Goal: Transaction & Acquisition: Purchase product/service

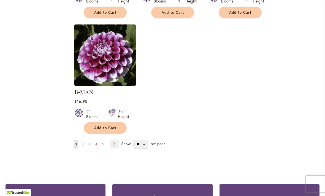
scroll to position [716, 0]
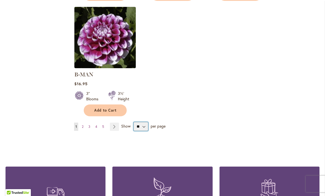
click at [143, 122] on select "** ** ** **" at bounding box center [140, 126] width 15 height 9
select select "**"
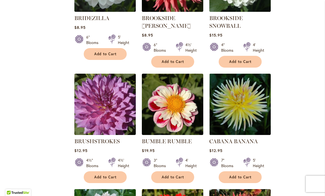
scroll to position [2168, 0]
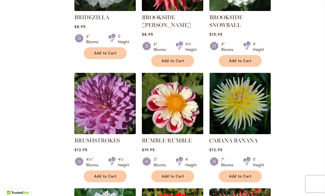
click at [173, 91] on img at bounding box center [172, 104] width 64 height 64
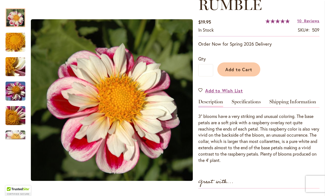
scroll to position [101, 0]
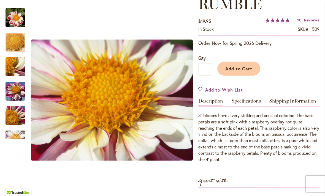
click at [12, 43] on img "BUMBLE RUMBLE" at bounding box center [16, 43] width 40 height 30
click at [12, 69] on img "BUMBLE RUMBLE" at bounding box center [16, 67] width 40 height 30
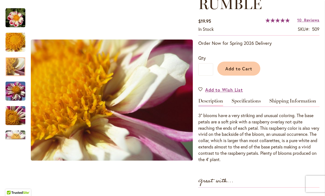
click at [13, 94] on img "BUMBLE RUMBLE" at bounding box center [16, 92] width 40 height 30
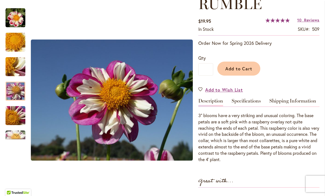
click at [13, 121] on img "BUMBLE RUMBLE" at bounding box center [16, 116] width 40 height 30
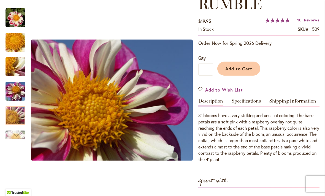
click at [13, 139] on div "Next" at bounding box center [15, 135] width 8 height 8
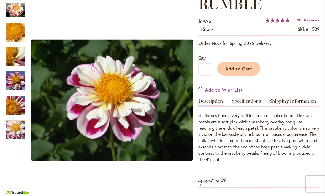
click at [15, 136] on img "BUMBLE RUMBLE" at bounding box center [16, 130] width 40 height 30
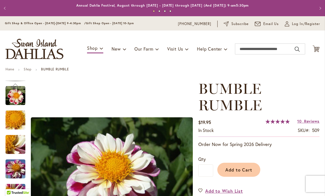
scroll to position [0, 0]
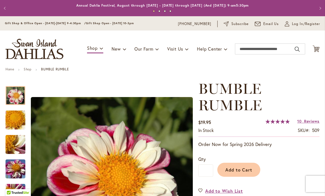
click at [23, 93] on img "BUMBLE RUMBLE" at bounding box center [16, 96] width 20 height 20
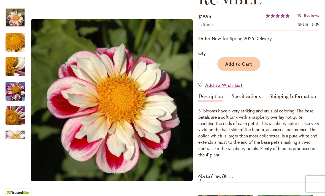
scroll to position [106, 0]
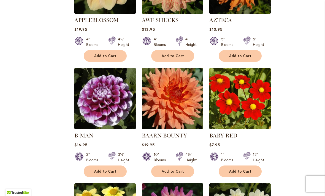
scroll to position [655, 0]
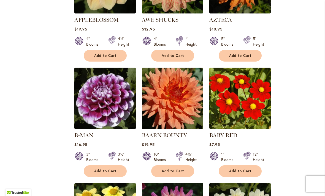
click at [97, 94] on img at bounding box center [105, 98] width 64 height 64
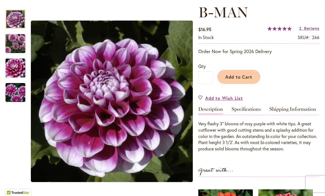
scroll to position [77, 0]
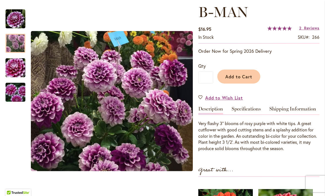
click at [16, 40] on div at bounding box center [16, 43] width 20 height 19
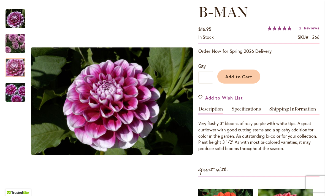
click at [11, 67] on img "B-MAN" at bounding box center [16, 68] width 40 height 26
click at [17, 95] on img "B-MAN" at bounding box center [16, 92] width 40 height 26
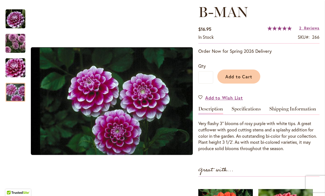
click at [13, 66] on img "B-MAN" at bounding box center [16, 68] width 40 height 26
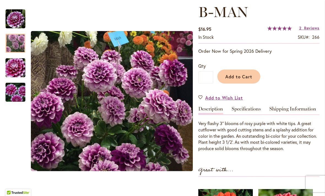
click at [13, 45] on img "B-MAN" at bounding box center [16, 43] width 40 height 34
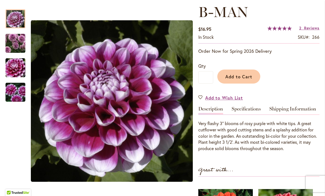
click at [11, 17] on img "B-MAN" at bounding box center [16, 19] width 20 height 20
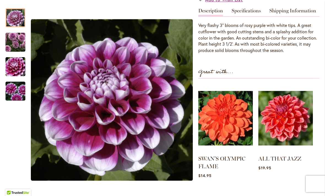
scroll to position [176, 0]
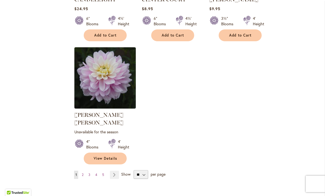
scroll to position [2540, 0]
click at [85, 171] on link "Page 2" at bounding box center [82, 175] width 4 height 8
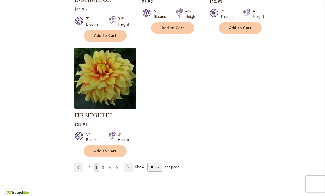
scroll to position [2594, 0]
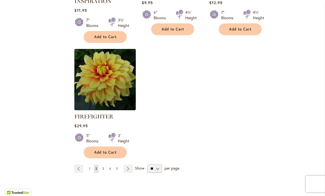
click at [104, 165] on link "Page 3" at bounding box center [103, 169] width 5 height 8
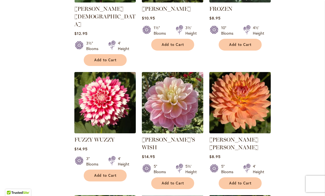
scroll to position [426, 0]
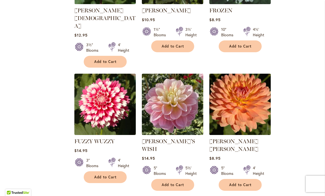
click at [239, 87] on img at bounding box center [240, 104] width 64 height 64
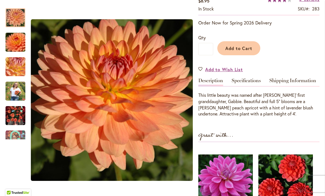
scroll to position [122, 0]
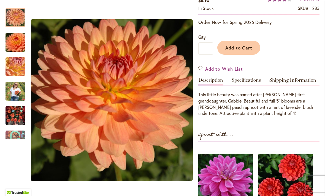
click at [287, 43] on div "Add to Cart" at bounding box center [266, 46] width 106 height 25
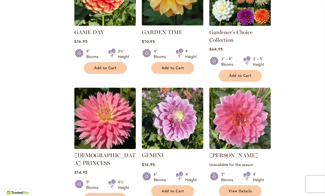
scroll to position [659, 0]
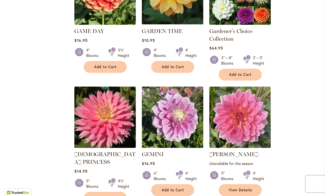
click at [181, 102] on img at bounding box center [172, 117] width 64 height 64
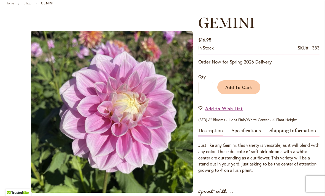
scroll to position [67, 0]
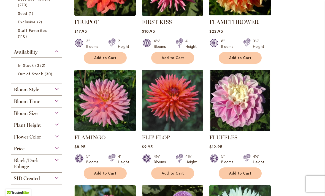
scroll to position [185, 0]
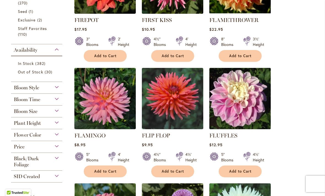
click at [239, 95] on img at bounding box center [240, 99] width 64 height 64
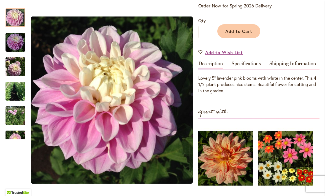
scroll to position [122, 0]
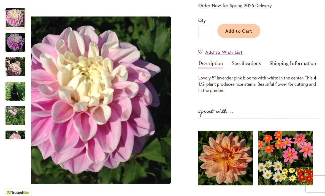
click at [14, 43] on img "FLUFFLES" at bounding box center [16, 42] width 20 height 20
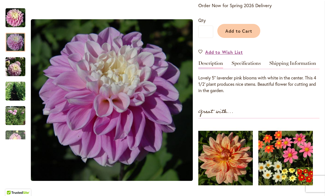
click at [10, 70] on img "FLUFFLES" at bounding box center [16, 66] width 20 height 20
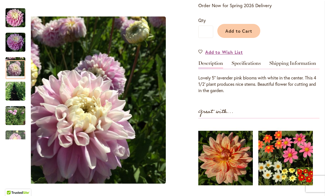
click at [13, 93] on img "FLUFFLES" at bounding box center [16, 91] width 20 height 26
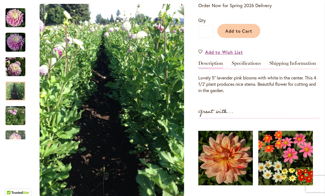
click at [13, 116] on img "FLUFFLES" at bounding box center [16, 115] width 20 height 23
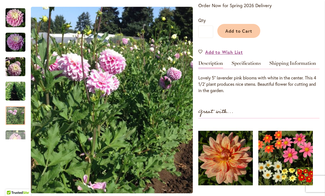
click at [18, 137] on div "Next" at bounding box center [15, 135] width 8 height 8
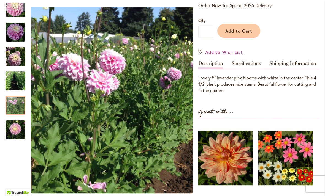
click at [16, 132] on img "FLUFFLES" at bounding box center [16, 130] width 20 height 26
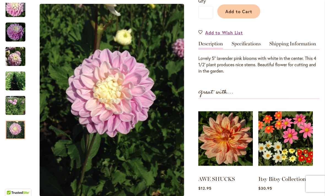
scroll to position [146, 0]
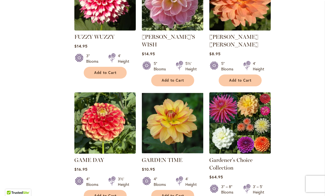
scroll to position [535, 0]
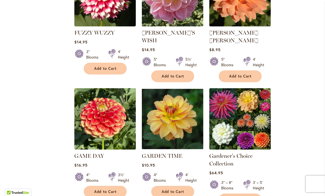
click at [107, 105] on img at bounding box center [105, 119] width 64 height 64
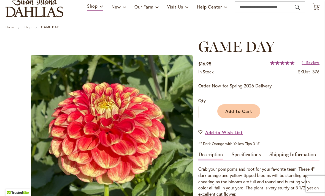
scroll to position [49, 0]
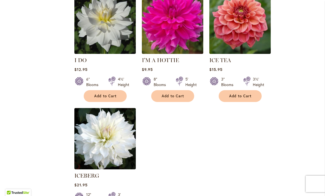
scroll to position [2560, 0]
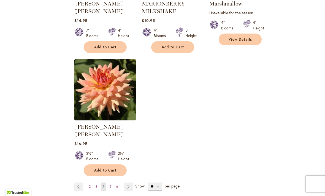
scroll to position [2565, 0]
click at [110, 185] on span "5" at bounding box center [110, 187] width 2 height 4
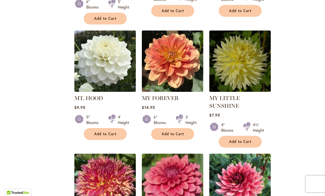
scroll to position [816, 0]
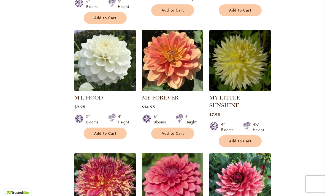
click at [178, 51] on img at bounding box center [172, 61] width 64 height 64
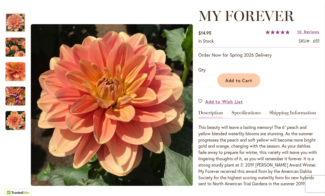
scroll to position [74, 0]
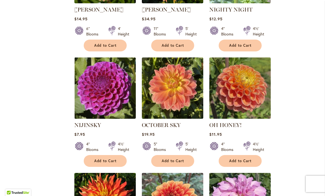
scroll to position [1261, 0]
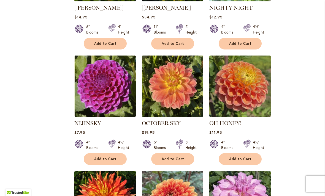
click at [245, 71] on img at bounding box center [240, 86] width 64 height 64
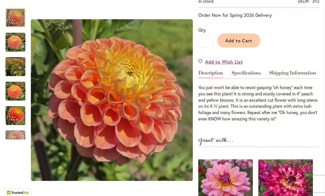
scroll to position [109, 0]
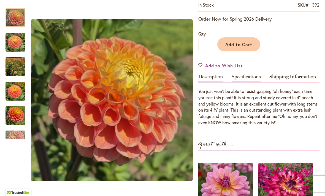
click at [249, 74] on link "Specifications" at bounding box center [245, 78] width 29 height 8
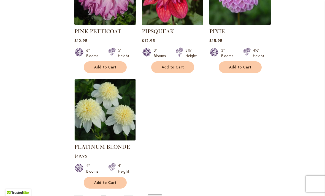
scroll to position [2558, 0]
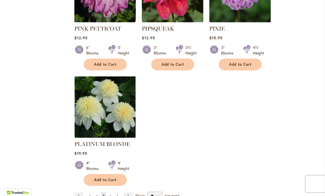
click at [115, 192] on link "Page 7" at bounding box center [117, 196] width 4 height 8
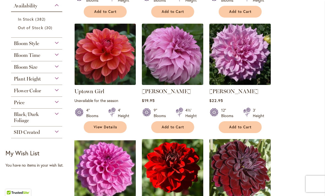
scroll to position [231, 0]
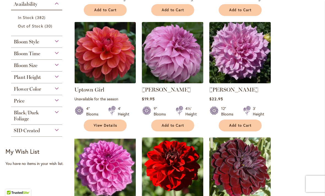
click at [59, 77] on div "Plant Height" at bounding box center [36, 76] width 51 height 9
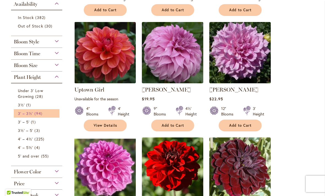
click at [36, 114] on span "94 items" at bounding box center [38, 114] width 9 height 6
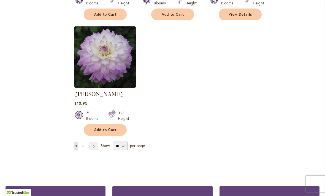
scroll to position [2581, 0]
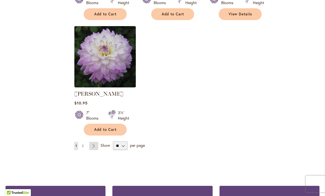
click at [96, 142] on link "Page Next" at bounding box center [93, 146] width 9 height 8
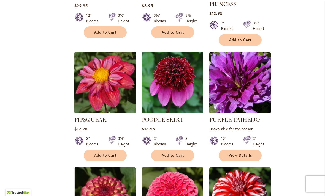
scroll to position [429, 0]
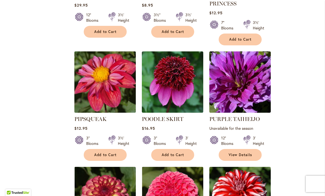
click at [113, 77] on img at bounding box center [105, 82] width 64 height 64
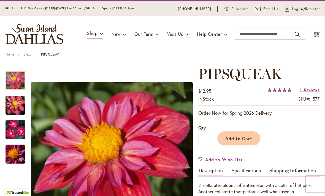
scroll to position [14, 0]
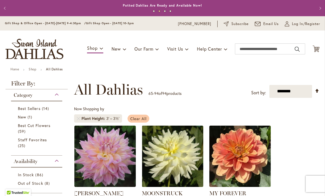
click at [142, 118] on span "Clear All" at bounding box center [138, 118] width 16 height 5
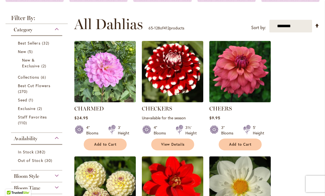
scroll to position [96, 0]
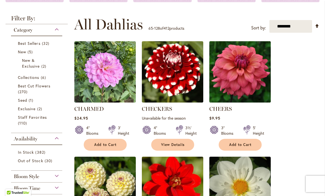
click at [244, 77] on img at bounding box center [240, 72] width 64 height 64
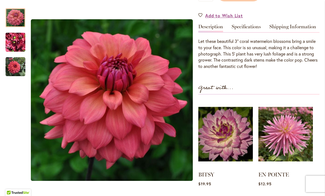
scroll to position [161, 0]
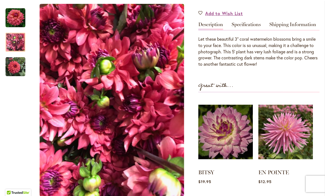
click at [15, 44] on img "CHEERS" at bounding box center [16, 42] width 20 height 26
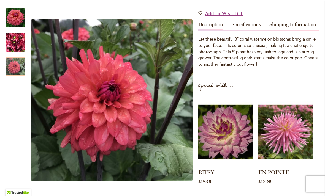
click at [18, 70] on img "CHEERS" at bounding box center [16, 67] width 20 height 20
click at [17, 17] on img "CHEERS" at bounding box center [16, 18] width 20 height 20
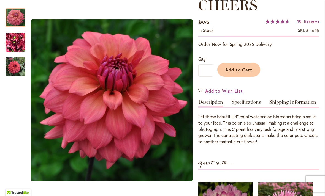
scroll to position [85, 0]
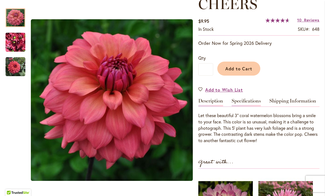
click at [253, 100] on link "Specifications" at bounding box center [245, 103] width 29 height 8
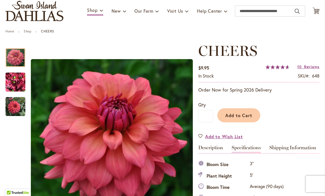
scroll to position [38, 0]
click at [30, 32] on link "Shop" at bounding box center [28, 31] width 8 height 4
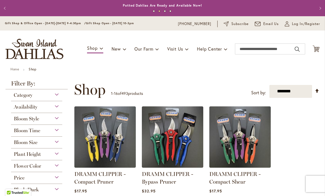
click at [96, 67] on ul "Home Shop" at bounding box center [162, 69] width 304 height 5
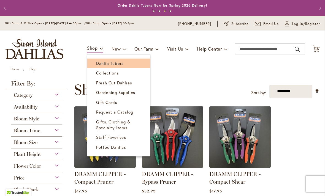
click at [115, 64] on span "Dahlia Tubers" at bounding box center [110, 64] width 28 height 6
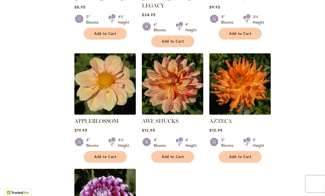
scroll to position [559, 0]
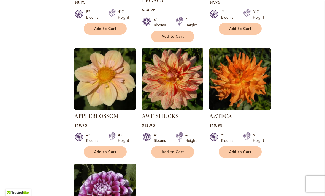
click at [176, 75] on img at bounding box center [172, 79] width 64 height 64
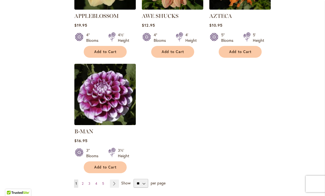
scroll to position [659, 0]
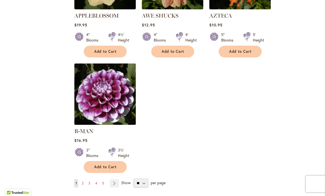
click at [113, 93] on img at bounding box center [105, 94] width 64 height 64
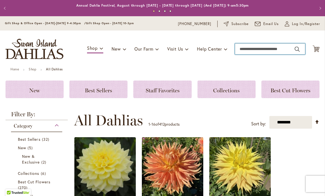
click at [249, 47] on input "Search" at bounding box center [270, 48] width 70 height 11
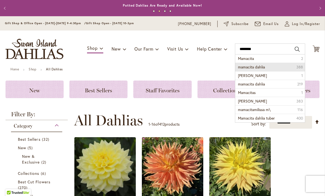
click at [274, 66] on li "mamacita dahlia 388" at bounding box center [270, 67] width 70 height 9
type input "**********"
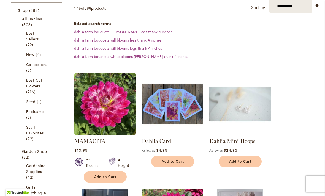
scroll to position [97, 0]
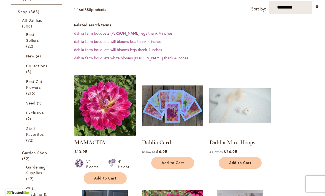
click at [111, 105] on img at bounding box center [105, 105] width 64 height 64
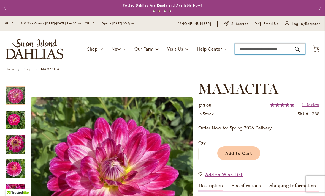
click at [249, 50] on input "Search" at bounding box center [270, 48] width 70 height 11
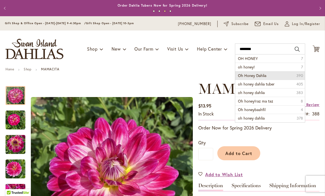
click at [266, 73] on li "Oh Honey Dahlia 390" at bounding box center [270, 75] width 70 height 9
type input "**********"
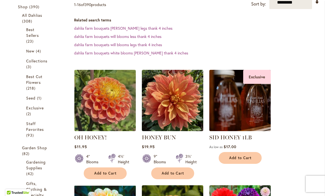
scroll to position [102, 0]
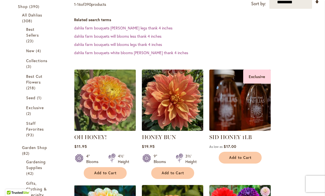
click at [112, 99] on img at bounding box center [105, 100] width 64 height 64
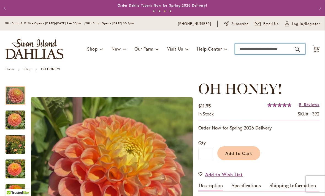
click at [250, 49] on input "Search" at bounding box center [270, 48] width 70 height 11
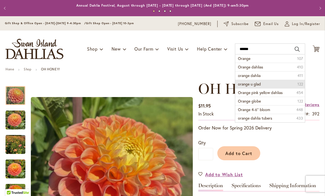
click at [259, 84] on span "orange u glad" at bounding box center [249, 83] width 23 height 5
type input "**********"
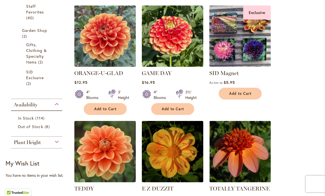
scroll to position [193, 0]
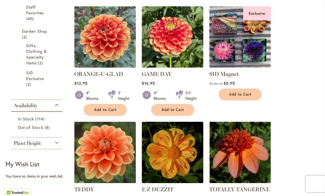
click at [111, 154] on img at bounding box center [105, 152] width 64 height 64
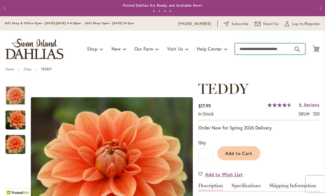
click at [249, 48] on input "Search" at bounding box center [270, 48] width 70 height 11
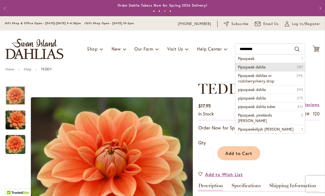
click at [267, 67] on li "Pipsqueak dahlia 387" at bounding box center [270, 67] width 70 height 9
type input "**********"
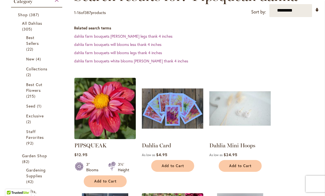
scroll to position [96, 0]
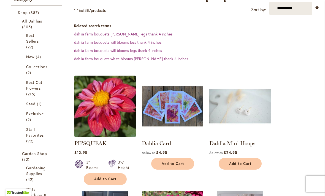
click at [108, 109] on img at bounding box center [105, 106] width 64 height 64
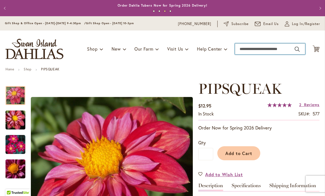
click at [247, 50] on input "Search" at bounding box center [270, 48] width 70 height 11
type input "******"
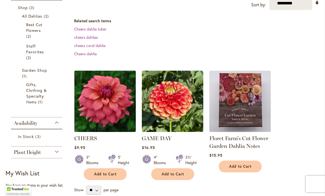
scroll to position [100, 0]
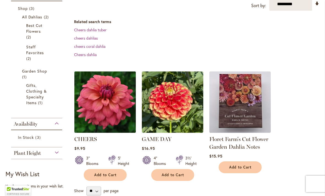
click at [106, 101] on img at bounding box center [105, 102] width 64 height 64
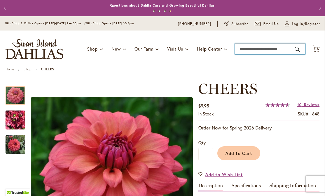
click at [250, 49] on input "Search" at bounding box center [270, 48] width 70 height 11
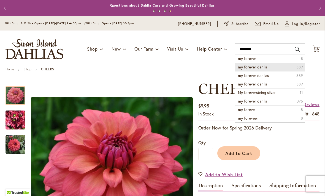
click at [269, 67] on li "my forever dahlia 389" at bounding box center [270, 67] width 70 height 9
type input "**********"
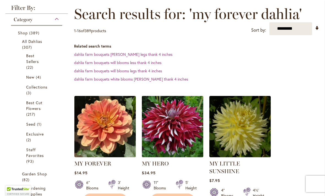
scroll to position [77, 0]
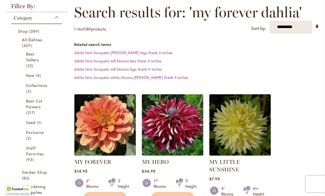
click at [109, 134] on img at bounding box center [105, 125] width 64 height 64
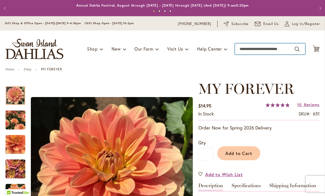
click at [250, 49] on input "Search" at bounding box center [270, 48] width 70 height 11
type input "*******"
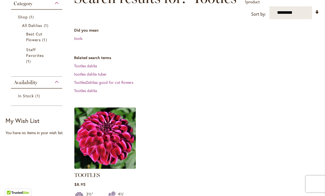
scroll to position [93, 0]
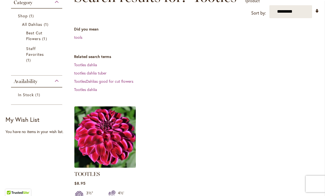
click at [109, 138] on img at bounding box center [105, 137] width 64 height 64
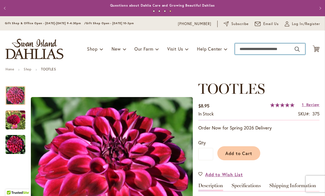
click at [246, 48] on input "Search" at bounding box center [270, 48] width 70 height 11
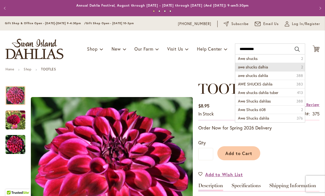
click at [260, 67] on span "awe shucks dalhia" at bounding box center [253, 66] width 30 height 5
type input "**********"
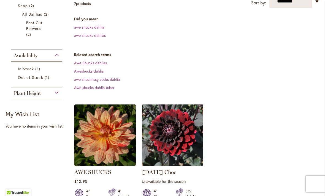
scroll to position [105, 0]
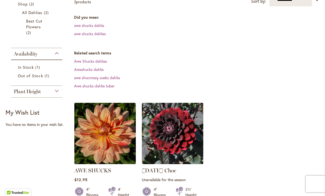
click at [109, 135] on img at bounding box center [105, 133] width 64 height 64
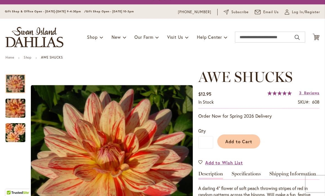
scroll to position [12, 0]
click at [242, 41] on input "Search" at bounding box center [270, 37] width 70 height 11
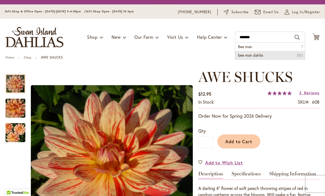
click at [260, 55] on span "bee man dahlia" at bounding box center [250, 55] width 25 height 5
type input "**********"
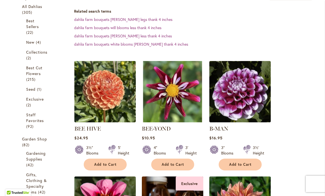
scroll to position [112, 0]
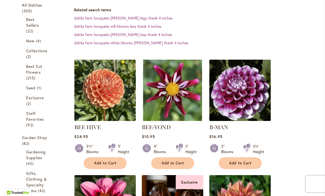
click at [252, 107] on img at bounding box center [240, 90] width 64 height 64
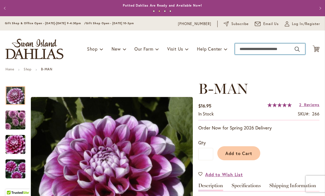
click at [253, 51] on input "Search" at bounding box center [270, 48] width 70 height 11
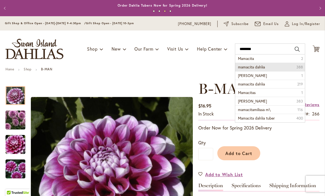
click at [256, 70] on li "mamacita dahlia 388" at bounding box center [270, 67] width 70 height 9
type input "**********"
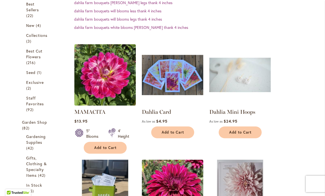
scroll to position [127, 0]
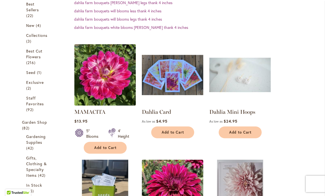
click at [107, 81] on img at bounding box center [105, 75] width 64 height 64
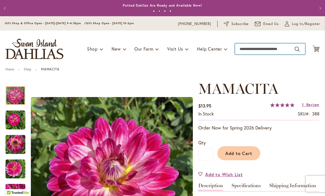
click at [251, 48] on input "Search" at bounding box center [270, 48] width 70 height 11
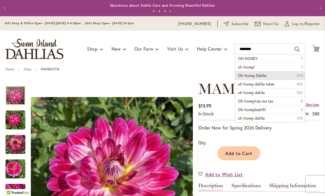
click at [278, 76] on li "Oh Honey Dahlia 390" at bounding box center [270, 75] width 70 height 9
type input "**********"
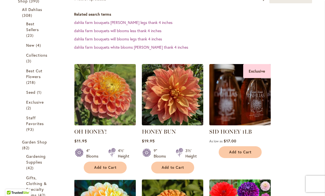
scroll to position [107, 0]
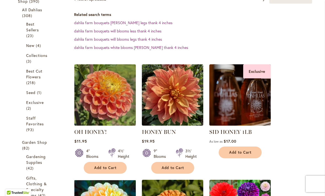
click at [111, 100] on img at bounding box center [105, 95] width 64 height 64
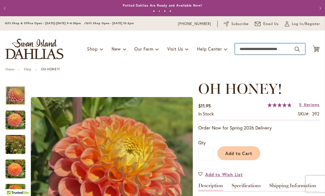
click at [250, 49] on input "Search" at bounding box center [270, 48] width 70 height 11
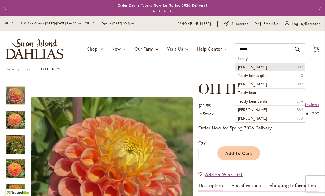
click at [263, 68] on li "teddy dahlia 387" at bounding box center [270, 67] width 70 height 9
type input "**********"
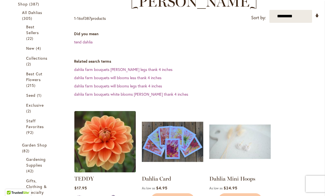
scroll to position [105, 0]
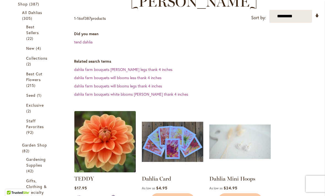
click at [115, 131] on img at bounding box center [105, 142] width 64 height 64
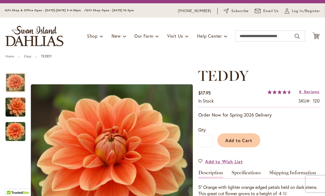
scroll to position [9, 0]
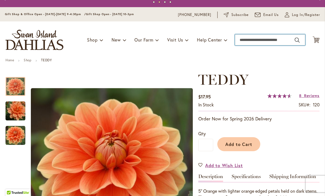
click at [250, 40] on input "Search" at bounding box center [270, 39] width 70 height 11
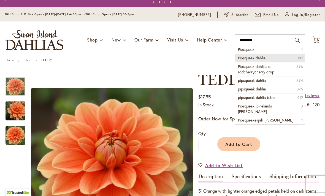
click at [265, 57] on span "Pipsqueak dahlia" at bounding box center [252, 57] width 28 height 5
type input "**********"
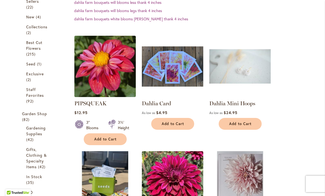
scroll to position [141, 0]
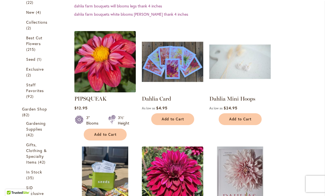
click at [111, 71] on img at bounding box center [105, 61] width 64 height 64
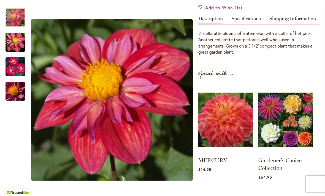
scroll to position [167, 0]
click at [228, 124] on img at bounding box center [225, 119] width 54 height 67
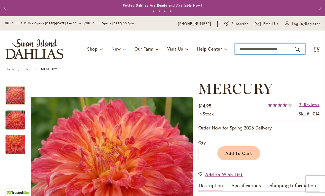
click at [250, 48] on input "Search" at bounding box center [270, 48] width 70 height 11
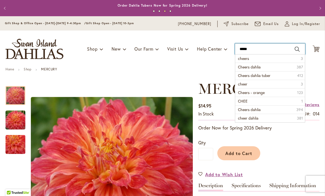
type input "******"
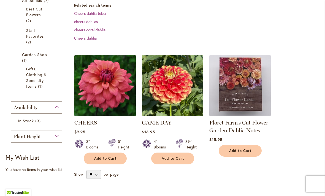
scroll to position [124, 0]
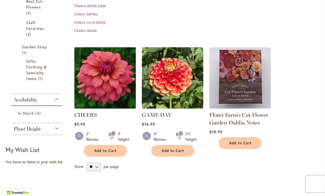
click at [109, 83] on img at bounding box center [105, 78] width 64 height 64
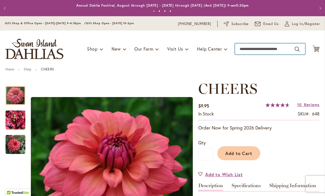
click at [247, 49] on input "Search" at bounding box center [270, 48] width 70 height 11
type input "*******"
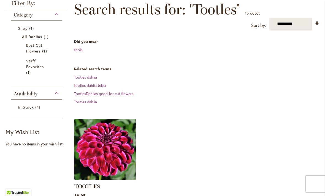
scroll to position [81, 0]
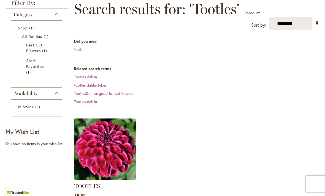
click at [112, 153] on img at bounding box center [105, 149] width 64 height 64
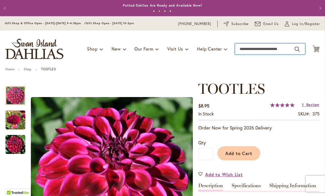
click at [254, 51] on input "Search" at bounding box center [270, 48] width 70 height 11
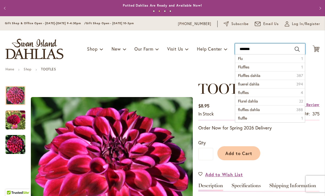
type input "********"
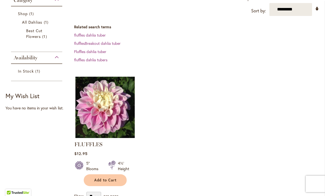
scroll to position [96, 0]
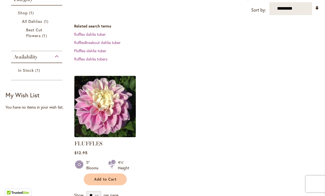
click at [110, 107] on img at bounding box center [105, 106] width 64 height 64
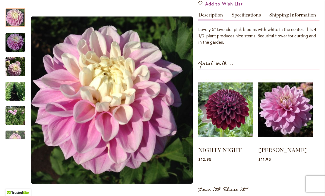
scroll to position [170, 0]
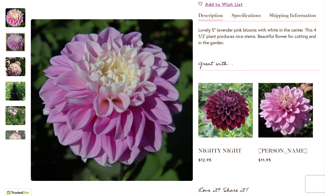
click at [14, 42] on img "FLUFFLES" at bounding box center [16, 42] width 20 height 20
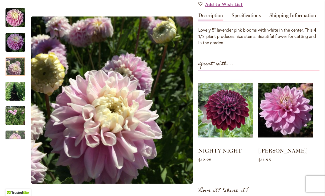
click at [17, 70] on img "FLUFFLES" at bounding box center [16, 66] width 20 height 20
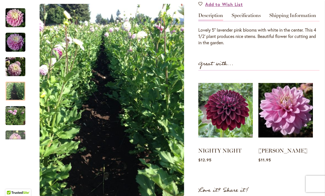
click at [18, 93] on img "FLUFFLES" at bounding box center [16, 91] width 20 height 26
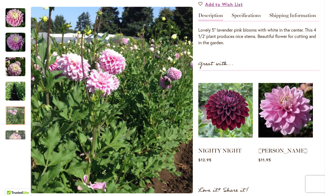
click at [20, 117] on img "FLUFFLES" at bounding box center [16, 115] width 20 height 23
click at [19, 137] on div "Next" at bounding box center [15, 135] width 8 height 8
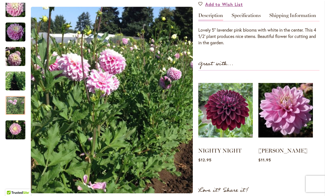
click at [20, 129] on img "FLUFFLES" at bounding box center [16, 130] width 20 height 26
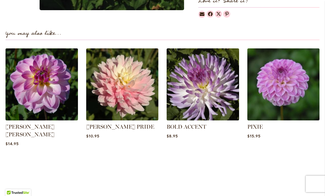
scroll to position [361, 0]
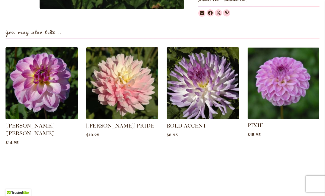
click at [294, 110] on img at bounding box center [283, 83] width 75 height 75
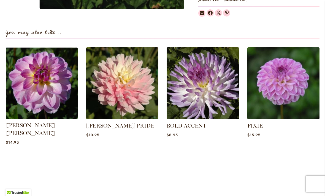
click at [42, 94] on img at bounding box center [41, 83] width 75 height 75
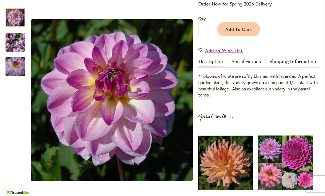
scroll to position [141, 0]
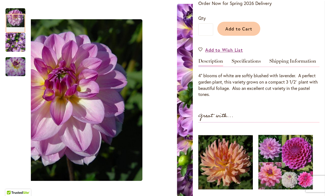
click at [22, 48] on img "LISA LISA" at bounding box center [16, 42] width 20 height 26
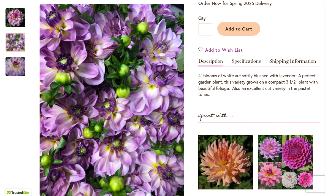
click at [19, 66] on img "LISA LISA" at bounding box center [16, 67] width 40 height 26
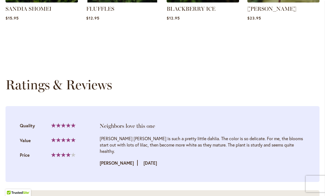
scroll to position [512, 0]
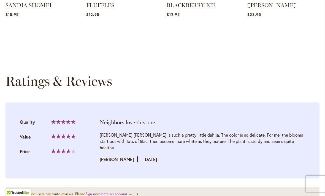
click at [303, 103] on li "Neighbors love this one Quality 100% Value" at bounding box center [163, 141] width 314 height 76
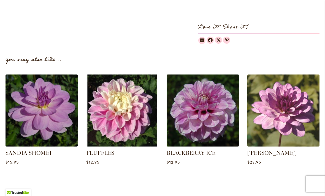
scroll to position [361, 0]
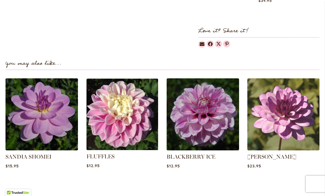
click at [126, 96] on img at bounding box center [121, 114] width 75 height 75
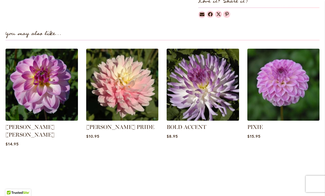
scroll to position [361, 0]
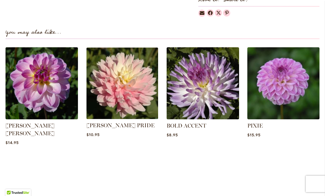
click at [132, 98] on img at bounding box center [121, 83] width 75 height 75
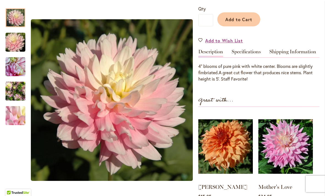
scroll to position [148, 0]
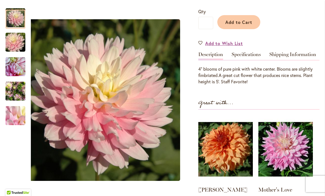
click at [16, 42] on img "CHILSON'S PRIDE" at bounding box center [16, 42] width 40 height 26
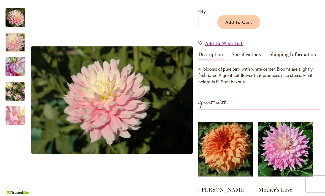
click at [18, 70] on img "CHILSON'S PRIDE" at bounding box center [16, 67] width 20 height 20
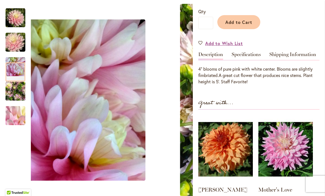
click at [19, 95] on img "CHILSON'S PRIDE" at bounding box center [16, 91] width 20 height 26
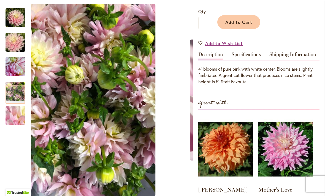
click at [15, 120] on img "CHILSON'S PRIDE" at bounding box center [16, 116] width 40 height 30
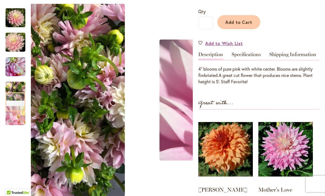
click at [16, 21] on img "CHILSON'S PRIDE" at bounding box center [16, 18] width 20 height 20
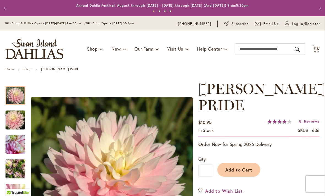
scroll to position [0, 0]
click at [252, 51] on input "Search" at bounding box center [270, 48] width 70 height 11
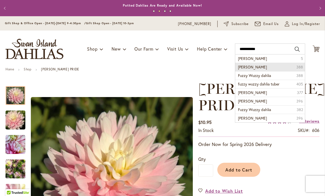
click at [265, 67] on span "[PERSON_NAME]" at bounding box center [252, 66] width 29 height 5
type input "**********"
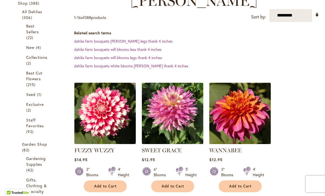
scroll to position [110, 0]
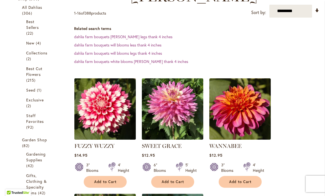
click at [103, 96] on img at bounding box center [105, 109] width 64 height 64
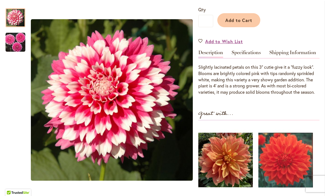
scroll to position [159, 0]
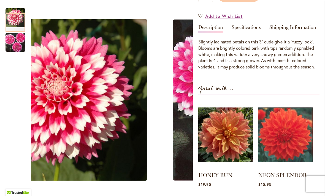
click at [10, 45] on img "FUZZY WUZZY" at bounding box center [16, 42] width 20 height 20
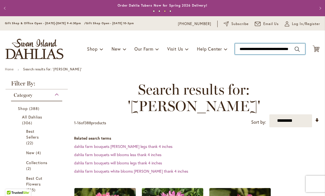
click at [249, 52] on input "**********" at bounding box center [270, 48] width 70 height 11
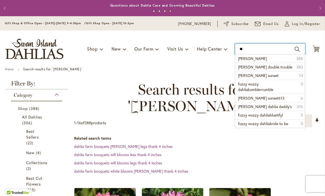
type input "*"
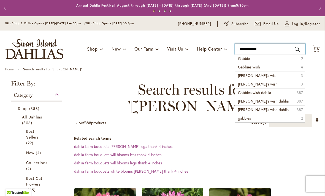
type input "**********"
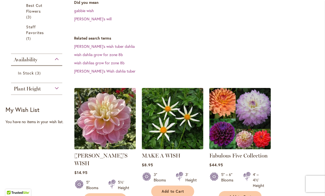
scroll to position [138, 0]
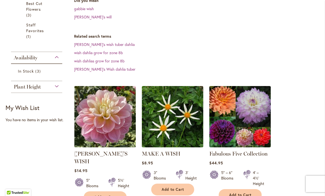
click at [110, 106] on img at bounding box center [105, 116] width 64 height 64
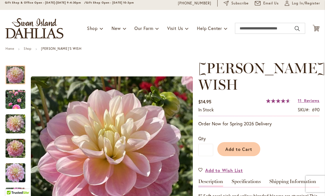
scroll to position [20, 0]
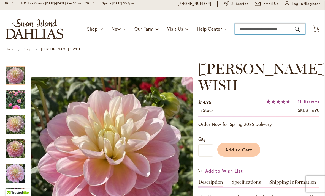
click at [253, 31] on input "Search" at bounding box center [270, 28] width 70 height 11
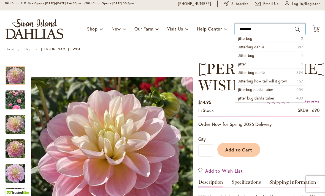
type input "*********"
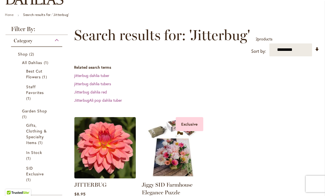
scroll to position [60, 0]
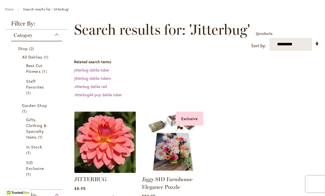
click at [109, 147] on img at bounding box center [105, 142] width 64 height 64
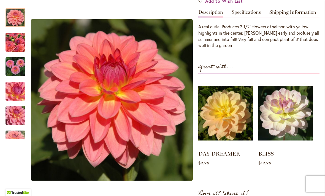
scroll to position [174, 0]
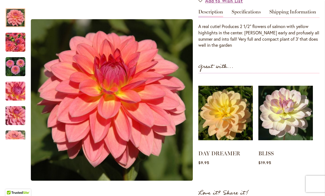
click at [9, 42] on img "JITTERBUG" at bounding box center [16, 43] width 40 height 30
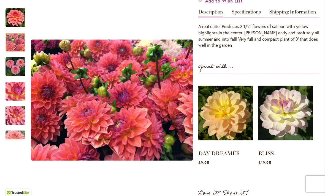
click at [17, 68] on img "JITTERBUG" at bounding box center [16, 67] width 20 height 20
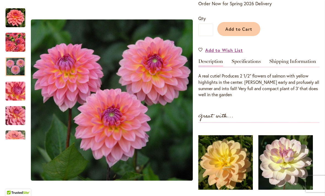
scroll to position [127, 0]
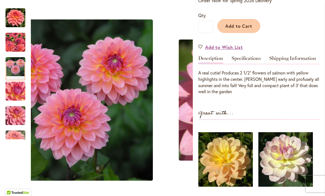
click at [14, 96] on img "JITTERBUG" at bounding box center [16, 92] width 40 height 30
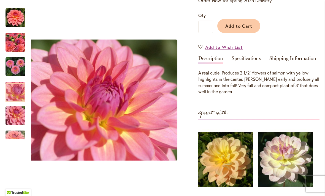
click at [17, 118] on img "JITTERBUG" at bounding box center [16, 116] width 40 height 30
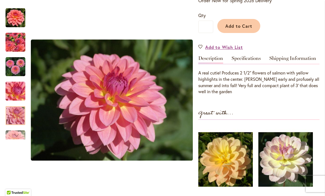
click at [18, 136] on div "Next" at bounding box center [15, 135] width 8 height 8
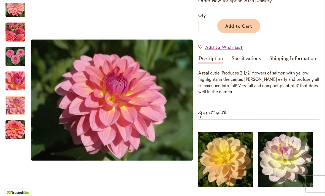
click at [19, 131] on img "JITTERBUG" at bounding box center [16, 130] width 40 height 26
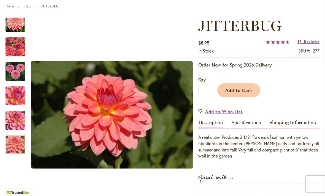
scroll to position [56, 0]
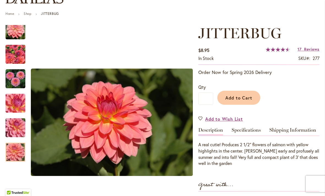
click at [17, 57] on img "JITTERBUG" at bounding box center [16, 55] width 40 height 30
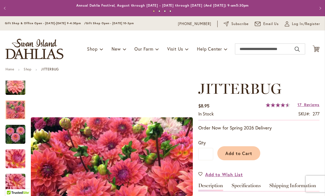
scroll to position [0, 0]
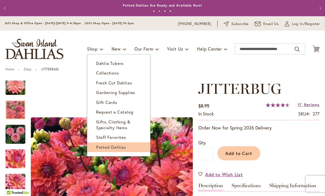
click at [115, 146] on span "Potted Dahlias" at bounding box center [111, 148] width 30 height 6
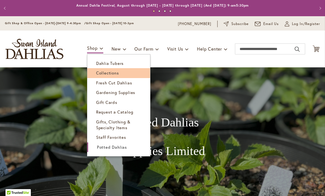
click at [112, 71] on span "Collections" at bounding box center [107, 73] width 23 height 6
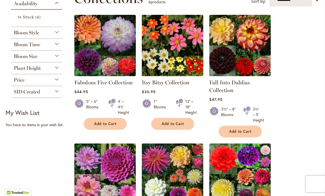
scroll to position [90, 0]
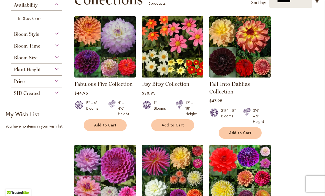
click at [176, 62] on img at bounding box center [172, 47] width 64 height 64
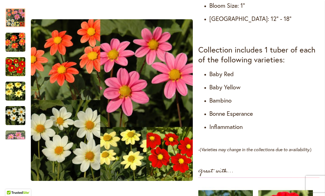
scroll to position [282, 0]
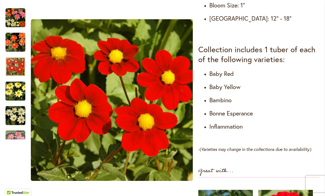
click at [18, 67] on img "Itsy Bitsy Collection" at bounding box center [16, 67] width 20 height 20
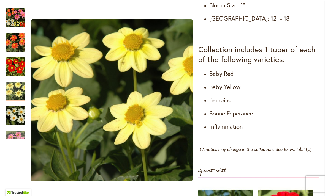
click at [16, 94] on img "Itsy Bitsy Collection" at bounding box center [16, 91] width 20 height 20
click at [18, 119] on img "Itsy Bitsy Collection" at bounding box center [16, 116] width 20 height 20
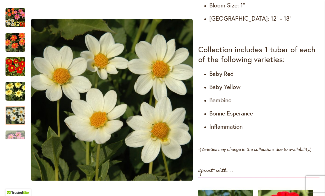
click at [20, 137] on div "Next" at bounding box center [16, 135] width 20 height 8
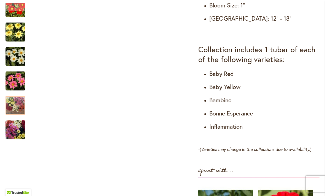
click at [17, 112] on img "Itsy Bitsy Collection" at bounding box center [16, 106] width 40 height 30
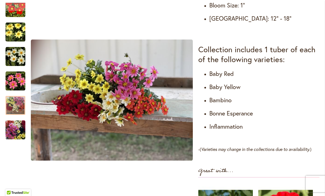
click at [18, 136] on img "Itsy Bitsy Collection" at bounding box center [16, 130] width 40 height 30
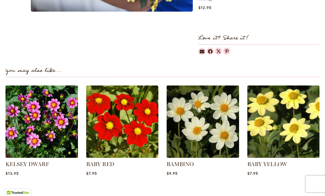
scroll to position [557, 0]
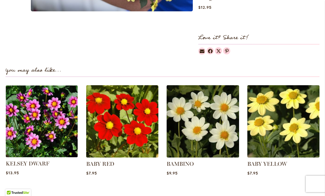
click at [42, 119] on img at bounding box center [41, 121] width 75 height 75
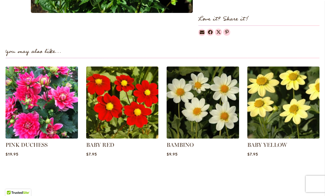
scroll to position [349, 0]
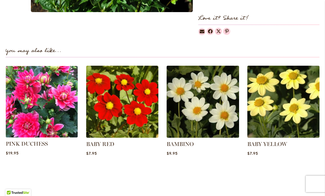
click at [40, 108] on img at bounding box center [41, 101] width 75 height 75
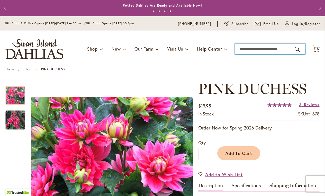
click at [252, 50] on input "Search" at bounding box center [270, 48] width 70 height 11
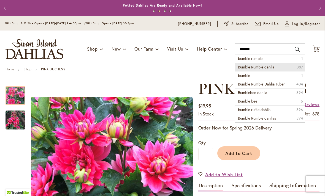
click at [273, 67] on span "Bumble Rumble dahlia" at bounding box center [256, 66] width 36 height 5
type input "**********"
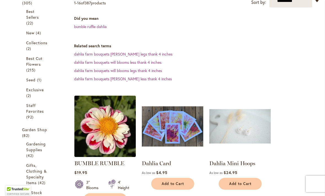
scroll to position [122, 0]
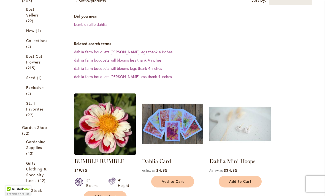
click at [115, 133] on img at bounding box center [105, 124] width 64 height 64
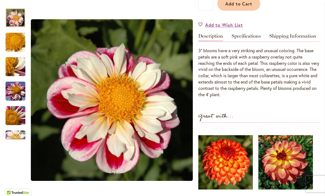
scroll to position [165, 0]
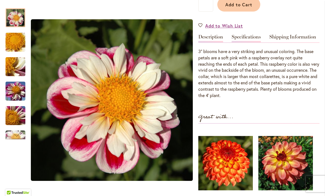
click at [248, 35] on link "Specifications" at bounding box center [245, 38] width 29 height 8
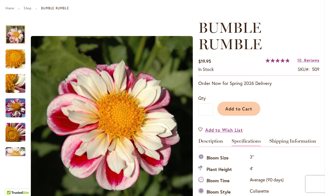
scroll to position [65, 0]
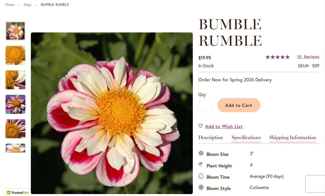
click at [293, 135] on link "Shipping Information" at bounding box center [292, 139] width 47 height 8
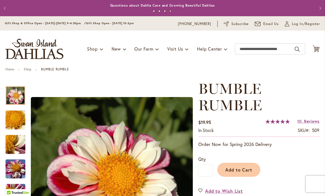
scroll to position [0, 0]
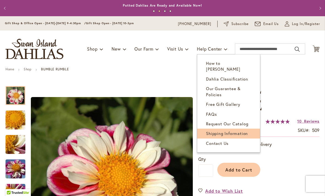
click at [236, 131] on span "Shipping Information" at bounding box center [227, 134] width 42 height 6
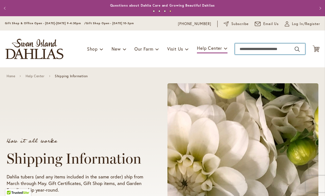
click at [247, 50] on input "Search" at bounding box center [270, 48] width 70 height 11
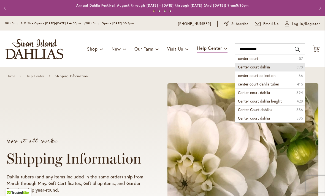
click at [259, 68] on span "Center court dahlia" at bounding box center [254, 66] width 32 height 5
type input "**********"
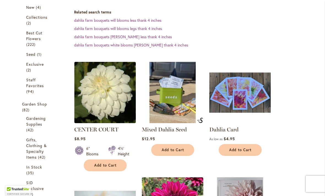
scroll to position [146, 0]
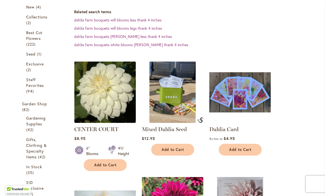
click at [110, 95] on img at bounding box center [105, 92] width 64 height 64
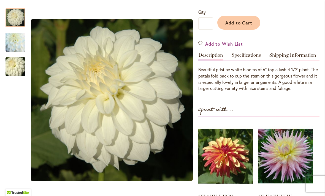
scroll to position [131, 0]
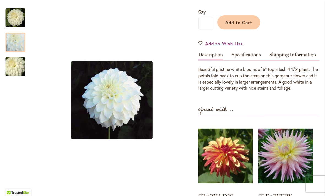
click at [16, 41] on img "CENTER COURT" at bounding box center [16, 42] width 40 height 38
click at [18, 68] on img "CENTER COURT" at bounding box center [16, 67] width 40 height 26
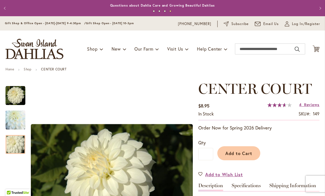
scroll to position [0, 0]
click at [248, 50] on input "Search" at bounding box center [270, 48] width 70 height 11
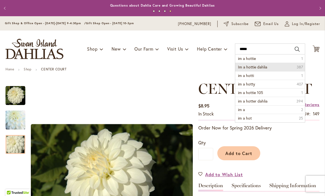
click at [260, 67] on span "Im a hottie dahlia" at bounding box center [252, 66] width 29 height 5
type input "**********"
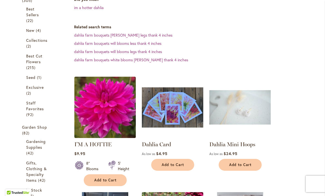
scroll to position [133, 0]
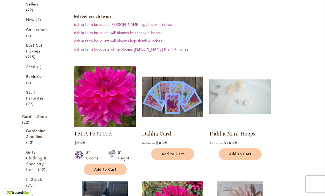
click at [112, 100] on img at bounding box center [105, 96] width 64 height 64
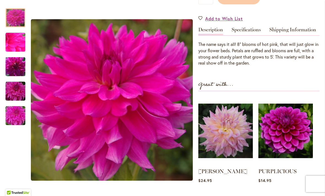
scroll to position [157, 0]
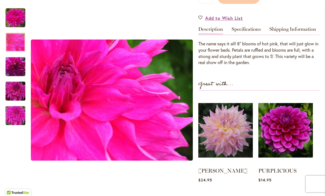
click at [16, 45] on img "I'm A Hottie" at bounding box center [16, 43] width 40 height 30
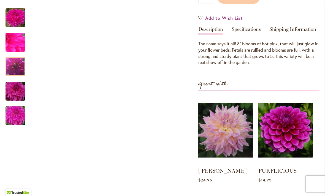
click at [15, 71] on img "I'm A Hottie" at bounding box center [16, 67] width 40 height 26
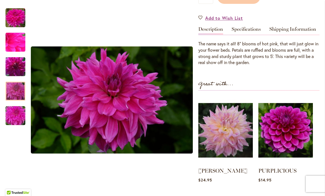
click at [17, 95] on img "I'm A Hottie" at bounding box center [16, 91] width 40 height 26
click at [20, 118] on img "I'm A Hottie" at bounding box center [16, 116] width 40 height 30
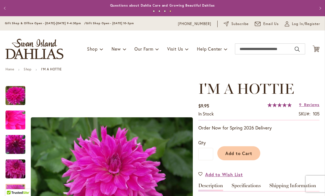
scroll to position [0, 0]
click at [244, 50] on input "Search" at bounding box center [270, 48] width 70 height 11
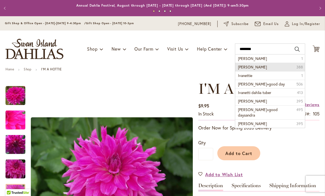
click at [265, 70] on li "Ivanetti dahlia 388" at bounding box center [270, 67] width 70 height 9
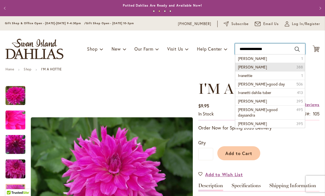
type input "**********"
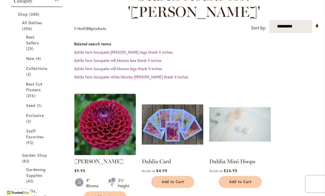
scroll to position [95, 0]
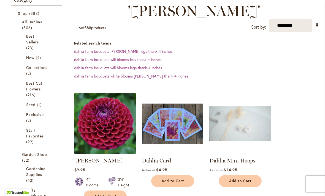
click at [112, 109] on img at bounding box center [105, 123] width 64 height 64
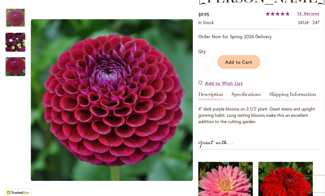
scroll to position [92, 0]
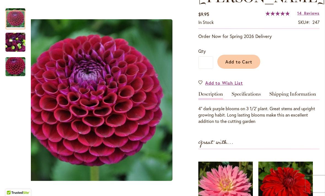
click at [14, 44] on img "IVANETTI" at bounding box center [16, 42] width 20 height 26
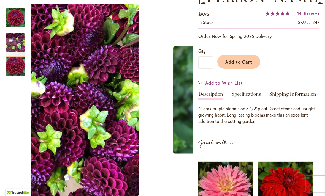
click at [16, 71] on img "IVANETTI" at bounding box center [16, 67] width 40 height 26
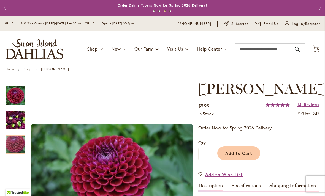
scroll to position [0, 0]
click at [253, 51] on input "Search" at bounding box center [270, 48] width 70 height 11
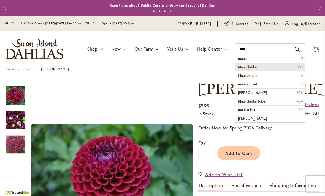
click at [253, 65] on span "Maui dahlia" at bounding box center [247, 66] width 19 height 5
type input "**********"
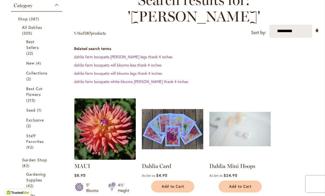
scroll to position [90, 0]
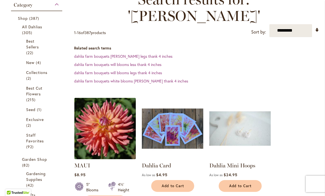
click at [106, 121] on img at bounding box center [105, 128] width 64 height 64
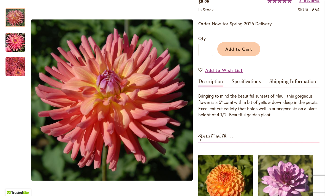
scroll to position [103, 0]
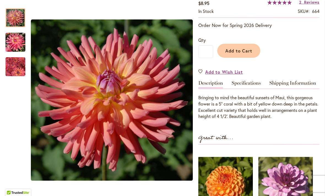
click at [16, 47] on img "MAUI" at bounding box center [16, 42] width 20 height 21
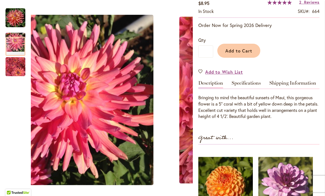
click at [16, 70] on img "MAUI" at bounding box center [16, 66] width 20 height 20
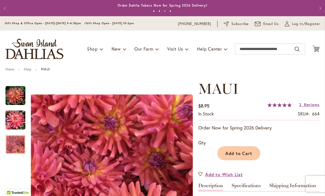
scroll to position [0, 0]
click at [247, 50] on input "Search" at bounding box center [270, 48] width 70 height 11
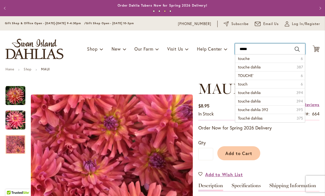
type input "******"
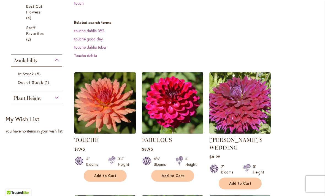
scroll to position [138, 0]
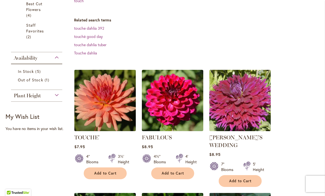
click at [101, 108] on img at bounding box center [105, 100] width 64 height 64
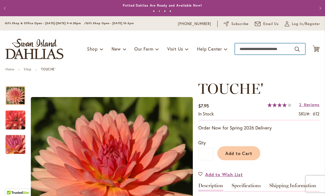
click at [248, 51] on input "Search" at bounding box center [270, 48] width 70 height 11
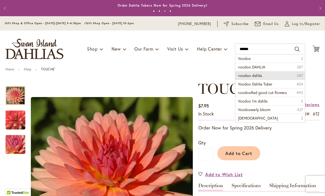
click at [260, 76] on span "voodoo dahlia" at bounding box center [250, 75] width 24 height 5
type input "**********"
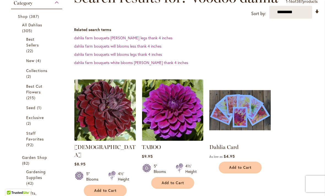
scroll to position [96, 0]
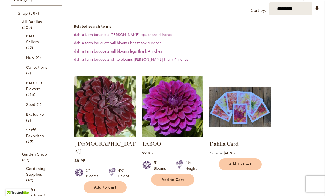
click at [110, 116] on img at bounding box center [105, 107] width 64 height 64
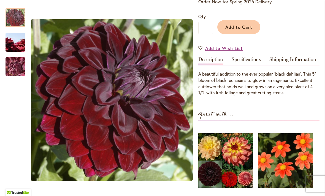
scroll to position [127, 0]
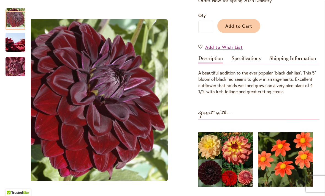
click at [16, 45] on img "VOODOO" at bounding box center [16, 42] width 40 height 26
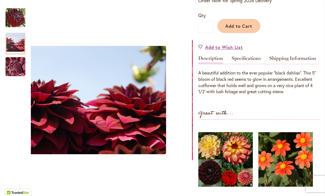
click at [16, 70] on img "VOODOO" at bounding box center [16, 67] width 40 height 30
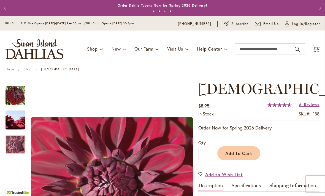
scroll to position [0, 0]
click at [247, 50] on input "Search" at bounding box center [270, 48] width 70 height 11
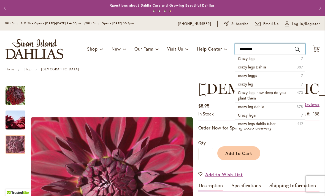
type input "**********"
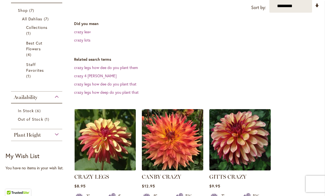
scroll to position [101, 0]
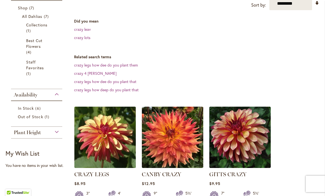
click at [110, 138] on img at bounding box center [105, 137] width 64 height 64
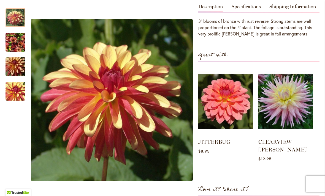
scroll to position [178, 0]
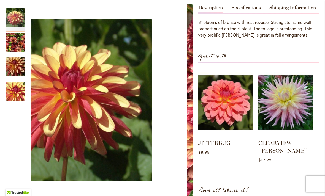
click at [16, 37] on img "CRAZY LEGS" at bounding box center [16, 42] width 20 height 26
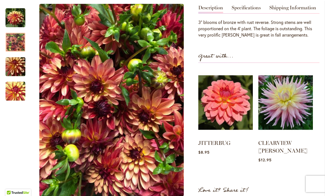
click at [17, 64] on img "CRAZY LEGS" at bounding box center [16, 67] width 40 height 26
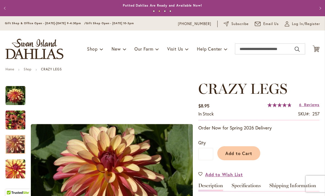
scroll to position [0, 0]
click at [251, 48] on input "Search" at bounding box center [270, 48] width 70 height 11
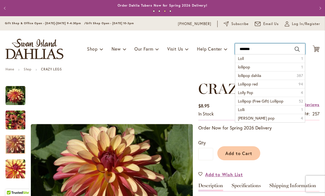
type input "********"
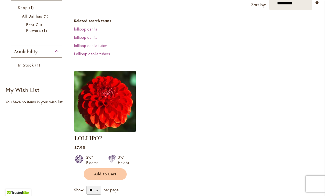
scroll to position [101, 0]
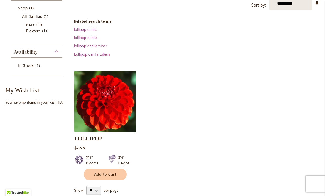
click at [113, 95] on img at bounding box center [105, 101] width 64 height 64
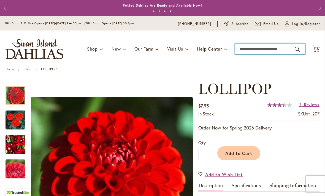
click at [246, 53] on input "Search" at bounding box center [270, 48] width 70 height 11
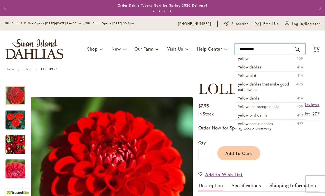
type input "**********"
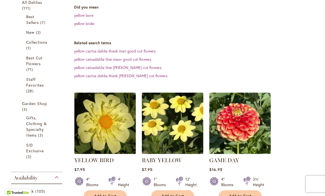
scroll to position [120, 0]
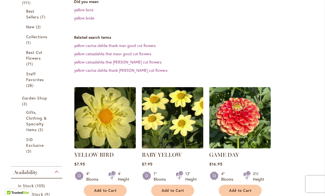
click at [116, 118] on img at bounding box center [105, 118] width 64 height 64
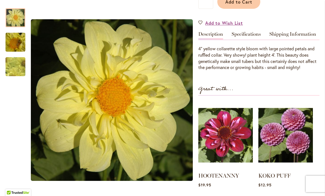
scroll to position [152, 0]
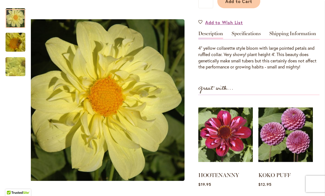
click at [16, 42] on img "YELLOW BIRD" at bounding box center [16, 43] width 40 height 30
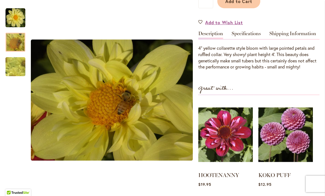
click at [16, 68] on img "YELLOW BIRD" at bounding box center [15, 67] width 39 height 38
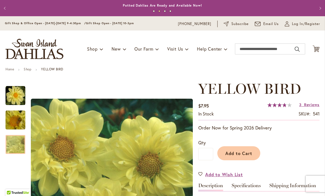
scroll to position [0, 0]
click at [249, 50] on input "Search" at bounding box center [270, 48] width 70 height 11
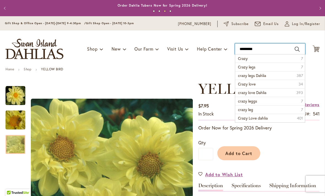
type input "**********"
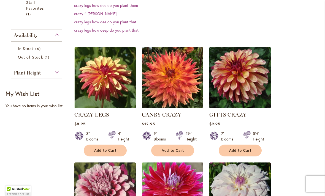
scroll to position [164, 0]
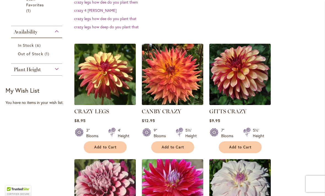
click at [112, 73] on img at bounding box center [105, 74] width 64 height 64
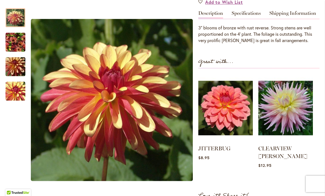
scroll to position [166, 0]
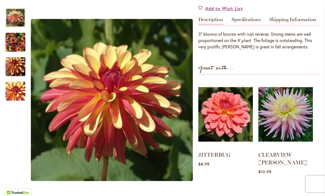
click at [13, 15] on div at bounding box center [16, 17] width 20 height 19
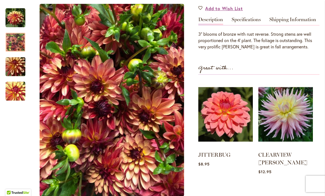
click at [18, 43] on img "CRAZY LEGS" at bounding box center [16, 42] width 20 height 26
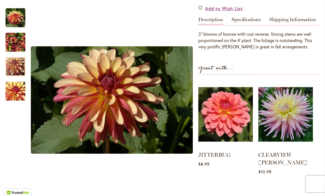
click at [18, 72] on img "CRAZY LEGS" at bounding box center [16, 67] width 40 height 26
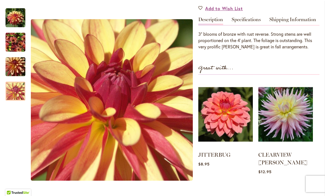
click at [17, 97] on img "CRAZY LEGS" at bounding box center [16, 91] width 20 height 20
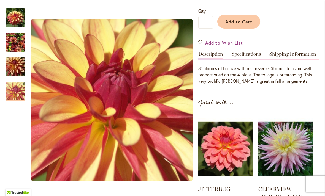
scroll to position [132, 0]
click at [250, 54] on link "Specifications" at bounding box center [245, 55] width 29 height 8
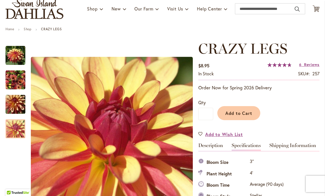
scroll to position [39, 0]
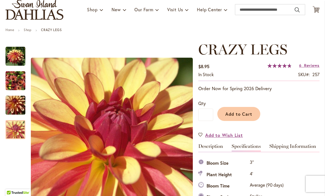
click at [285, 118] on div "Add to Cart" at bounding box center [266, 112] width 106 height 25
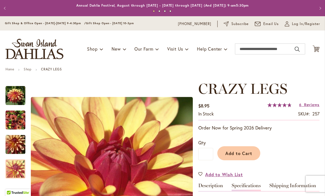
scroll to position [0, 0]
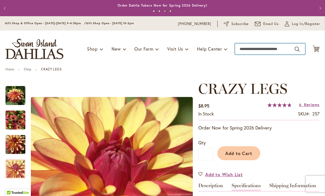
click at [259, 50] on input "Search" at bounding box center [270, 48] width 70 height 11
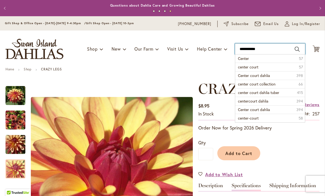
type input "**********"
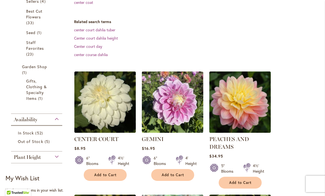
scroll to position [137, 0]
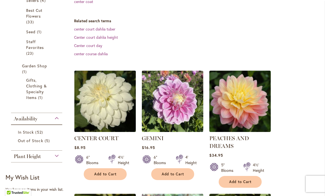
click at [108, 106] on img at bounding box center [105, 101] width 64 height 64
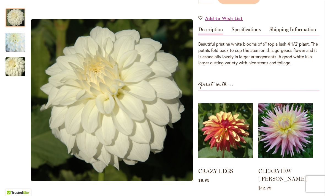
scroll to position [157, 0]
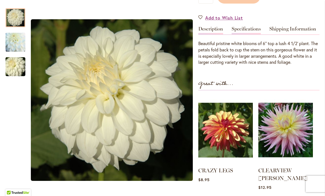
click at [249, 27] on link "Specifications" at bounding box center [245, 30] width 29 height 8
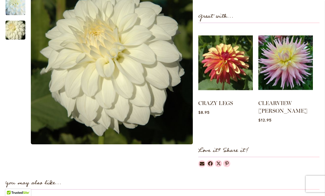
scroll to position [308, 0]
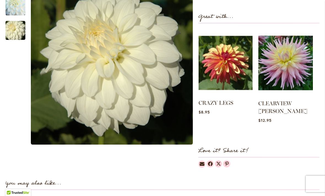
click at [233, 66] on img at bounding box center [225, 62] width 54 height 67
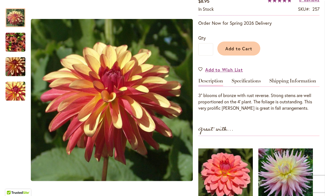
scroll to position [105, 0]
click at [288, 127] on div "Great with..." at bounding box center [258, 130] width 121 height 11
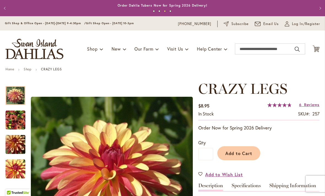
scroll to position [0, 0]
click at [264, 50] on input "Search" at bounding box center [270, 48] width 70 height 11
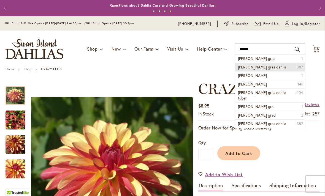
click at [259, 67] on span "mardy gras dahlia" at bounding box center [262, 66] width 48 height 5
type input "**********"
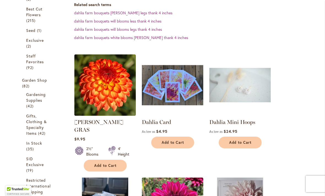
scroll to position [167, 0]
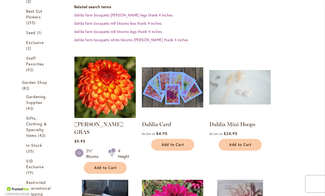
click at [109, 73] on img at bounding box center [105, 87] width 64 height 64
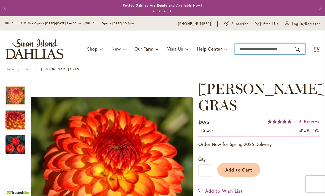
click at [252, 50] on input "Search" at bounding box center [270, 48] width 70 height 11
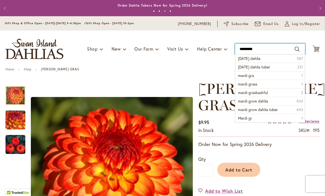
type input "**********"
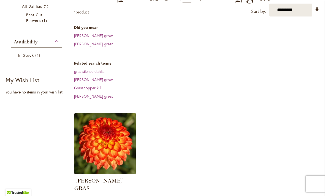
scroll to position [117, 0]
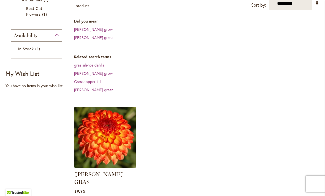
click at [113, 127] on img at bounding box center [105, 137] width 64 height 64
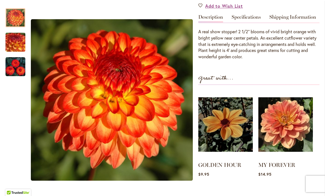
scroll to position [185, 0]
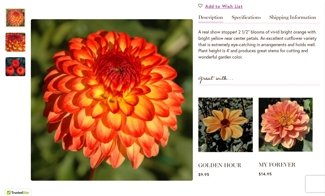
click at [290, 108] on img at bounding box center [285, 124] width 54 height 67
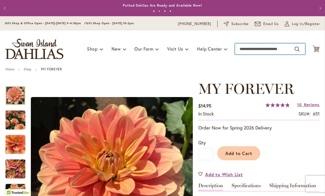
click at [248, 49] on input "Search" at bounding box center [270, 48] width 70 height 11
type input "******"
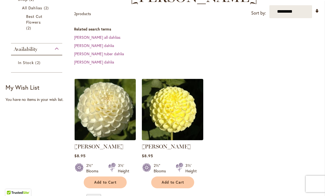
scroll to position [110, 0]
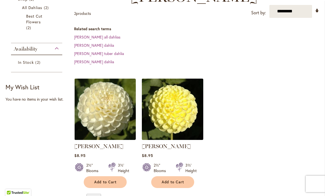
click at [176, 99] on img at bounding box center [172, 109] width 64 height 64
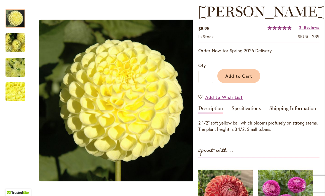
scroll to position [79, 0]
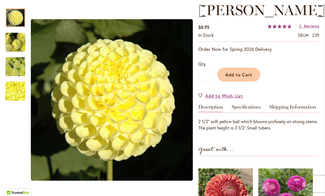
click at [17, 42] on img "NETTIE" at bounding box center [16, 43] width 40 height 30
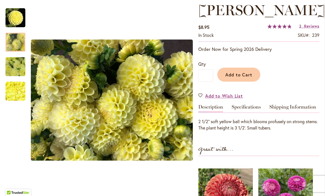
click at [15, 64] on img "NETTIE" at bounding box center [16, 67] width 40 height 30
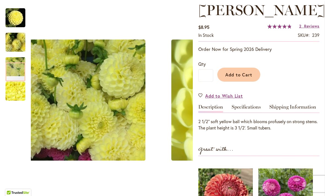
click at [17, 91] on img "NETTIE" at bounding box center [16, 92] width 40 height 30
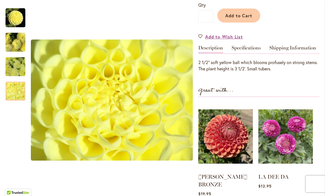
scroll to position [141, 0]
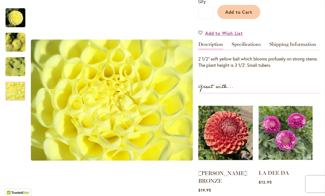
click at [279, 135] on img at bounding box center [285, 132] width 54 height 67
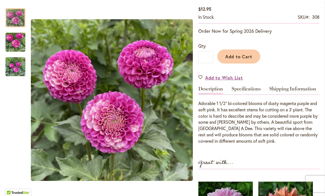
scroll to position [98, 0]
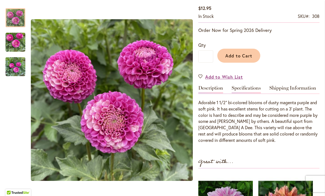
click at [244, 86] on link "Specifications" at bounding box center [245, 90] width 29 height 8
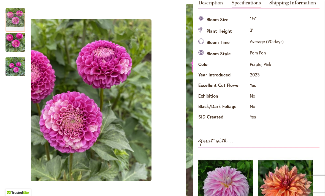
click at [14, 40] on img "LA DEE DA" at bounding box center [16, 42] width 20 height 26
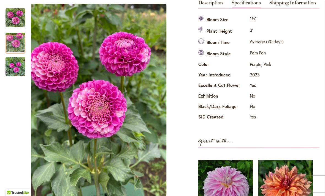
click at [12, 73] on img "LA DEE DA" at bounding box center [16, 67] width 20 height 26
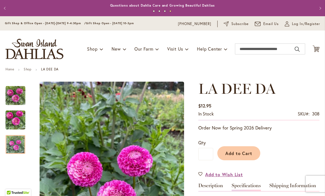
scroll to position [0, 0]
click at [257, 48] on input "Search" at bounding box center [270, 48] width 70 height 11
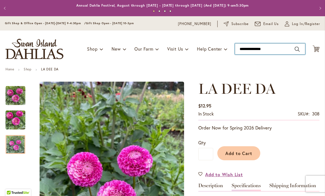
type input "**********"
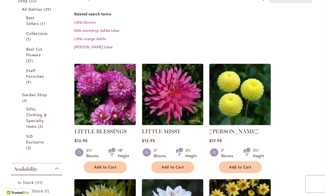
scroll to position [114, 0]
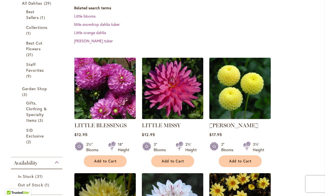
click at [118, 92] on img at bounding box center [105, 88] width 64 height 64
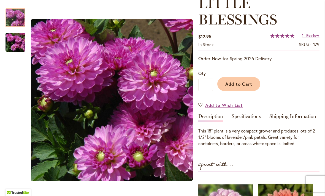
scroll to position [86, 0]
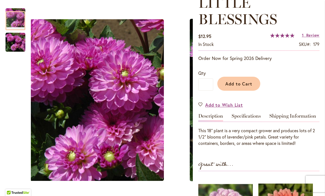
click at [16, 43] on img "LITTLE BLESSINGS" at bounding box center [16, 42] width 20 height 20
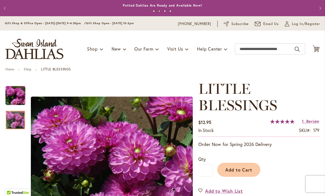
scroll to position [0, 0]
click at [290, 136] on div "In stock SKU 179" at bounding box center [258, 131] width 121 height 9
click at [31, 70] on link "Shop" at bounding box center [28, 69] width 8 height 4
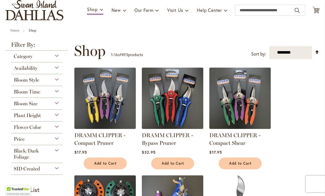
scroll to position [39, 0]
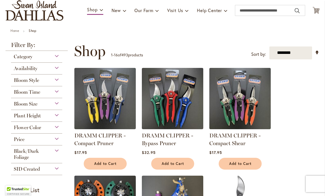
click at [59, 131] on div "Flower Color" at bounding box center [36, 126] width 51 height 9
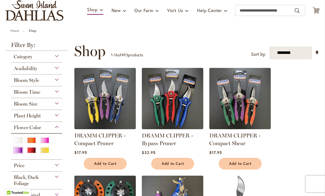
click at [20, 151] on div "Purple" at bounding box center [18, 151] width 9 height 6
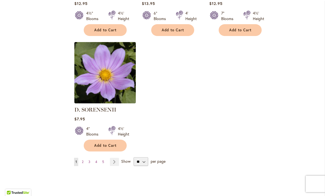
scroll to position [667, 0]
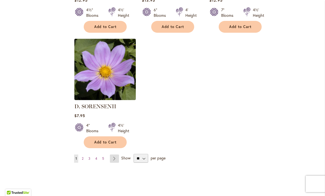
click at [118, 159] on link "Page Next" at bounding box center [114, 159] width 9 height 8
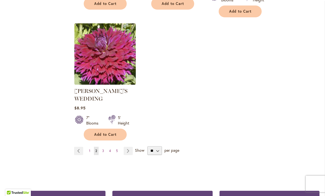
scroll to position [713, 0]
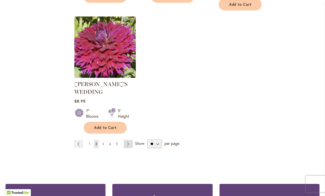
click at [131, 140] on link "Page Next" at bounding box center [128, 144] width 9 height 8
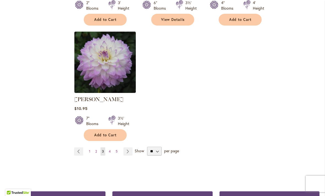
scroll to position [698, 0]
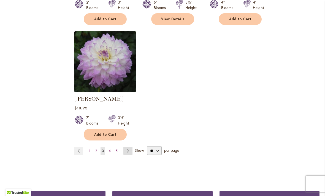
click at [132, 147] on link "Page Next" at bounding box center [127, 151] width 9 height 8
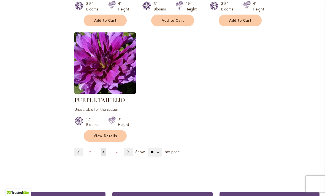
scroll to position [682, 0]
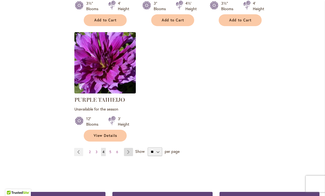
click at [129, 148] on link "Page Next" at bounding box center [128, 152] width 9 height 8
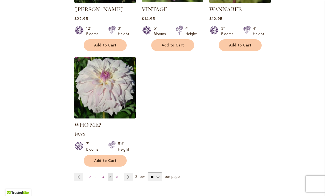
scroll to position [658, 0]
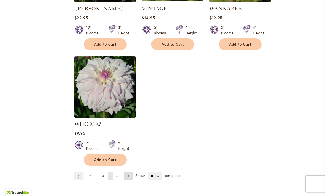
click at [128, 172] on link "Page Next" at bounding box center [128, 176] width 9 height 8
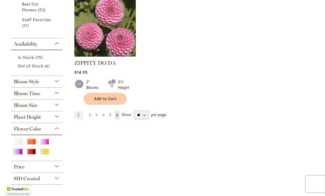
scroll to position [137, 0]
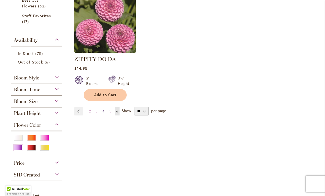
click at [103, 111] on span "4" at bounding box center [103, 111] width 2 height 4
click at [104, 112] on span "4" at bounding box center [103, 111] width 2 height 4
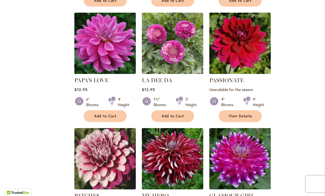
scroll to position [354, 0]
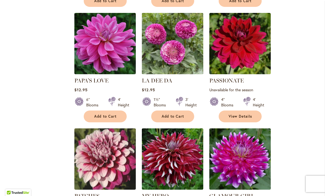
click at [178, 41] on img at bounding box center [172, 43] width 64 height 64
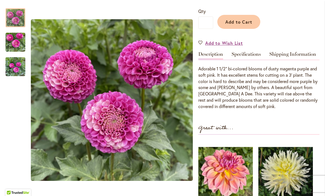
scroll to position [126, 0]
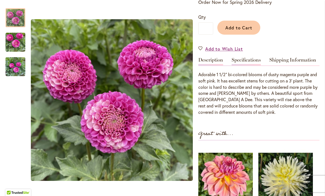
click at [248, 61] on link "Specifications" at bounding box center [245, 62] width 29 height 8
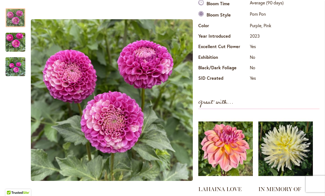
scroll to position [228, 0]
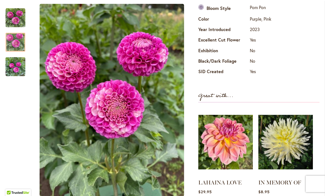
click at [12, 44] on img "LA DEE DA" at bounding box center [16, 42] width 20 height 26
click at [14, 70] on img "LA DEE DA" at bounding box center [16, 67] width 20 height 26
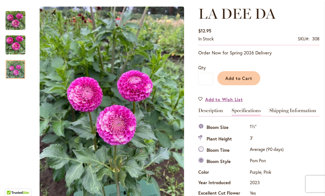
scroll to position [72, 0]
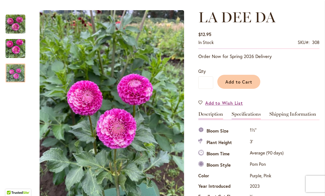
click at [216, 114] on link "Description" at bounding box center [210, 116] width 25 height 8
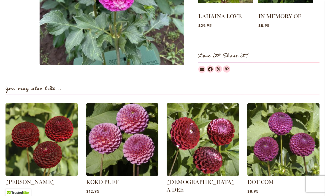
scroll to position [346, 0]
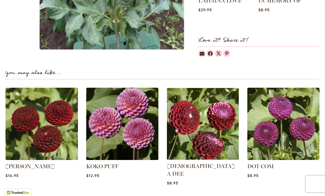
click at [213, 136] on img at bounding box center [202, 123] width 75 height 75
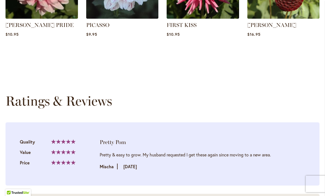
scroll to position [479, 0]
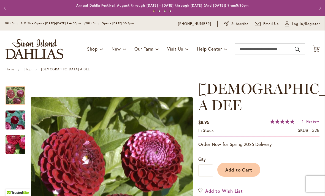
scroll to position [0, 0]
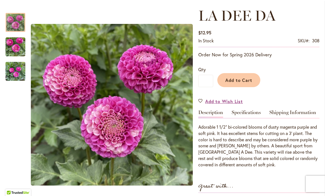
scroll to position [74, 0]
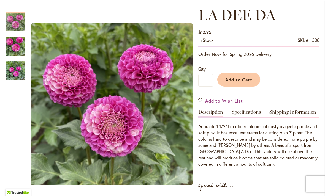
click at [312, 78] on div "Add to Cart" at bounding box center [266, 78] width 106 height 25
click at [288, 110] on link "Shipping Information" at bounding box center [292, 114] width 47 height 8
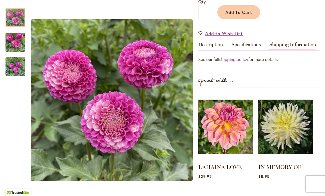
scroll to position [141, 0]
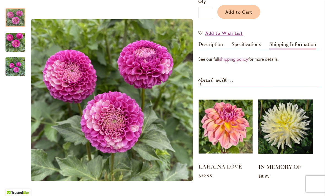
click at [234, 124] on img at bounding box center [225, 126] width 54 height 67
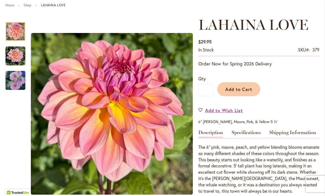
scroll to position [66, 0]
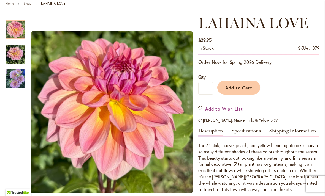
click at [17, 51] on img "LAHAINA LOVE" at bounding box center [16, 55] width 20 height 20
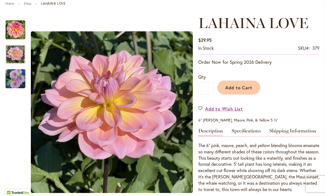
click at [13, 83] on img "LAHAINA LOVE" at bounding box center [16, 79] width 20 height 21
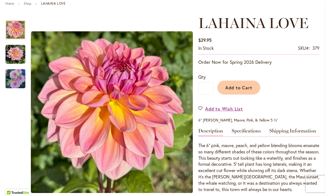
click at [12, 36] on img "LAHAINA LOVE" at bounding box center [16, 30] width 20 height 20
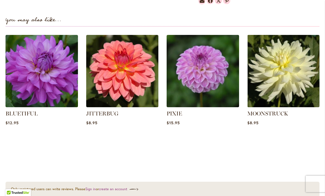
scroll to position [417, 0]
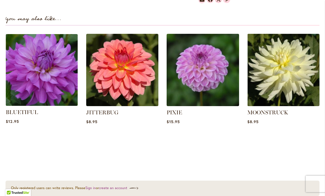
click at [38, 71] on img at bounding box center [41, 69] width 75 height 75
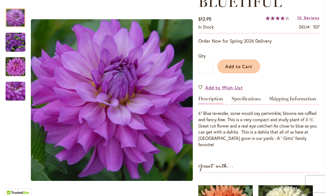
scroll to position [87, 0]
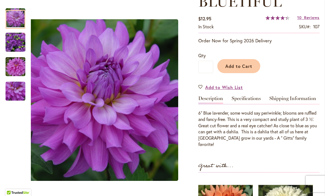
click at [13, 42] on img "Bluetiful" at bounding box center [16, 42] width 20 height 20
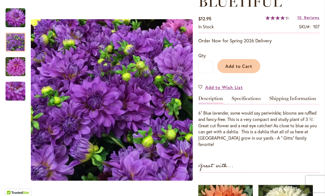
click at [14, 70] on img "Bluetiful" at bounding box center [16, 67] width 40 height 26
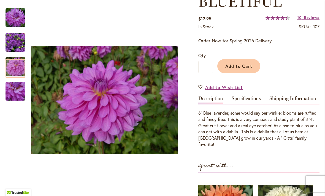
click at [17, 91] on img "Bluetiful" at bounding box center [16, 91] width 20 height 20
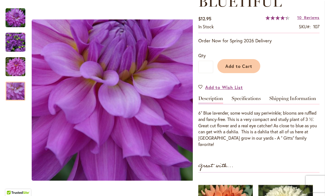
click at [15, 44] on img "Bluetiful" at bounding box center [16, 42] width 20 height 20
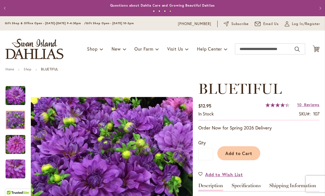
scroll to position [0, 0]
click at [250, 51] on input "Search" at bounding box center [270, 48] width 70 height 11
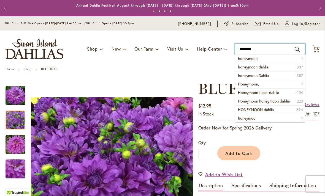
type input "*********"
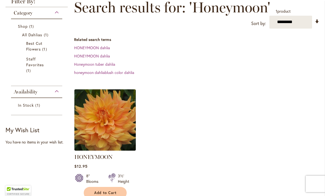
scroll to position [84, 0]
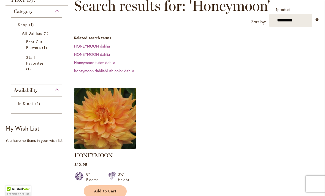
click at [107, 121] on img at bounding box center [105, 118] width 64 height 64
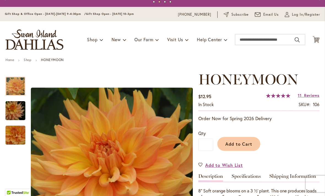
scroll to position [5, 0]
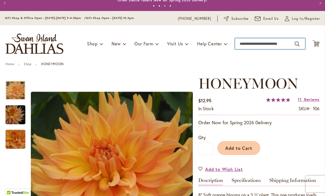
click at [247, 44] on input "Search" at bounding box center [270, 43] width 70 height 11
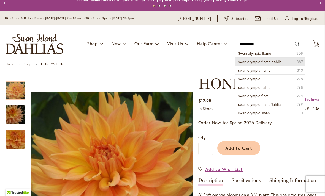
click at [263, 63] on span "swan olympic flame dahlia" at bounding box center [259, 61] width 43 height 5
type input "**********"
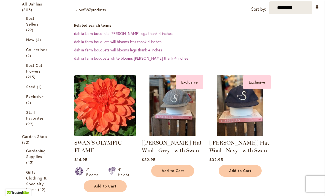
scroll to position [116, 0]
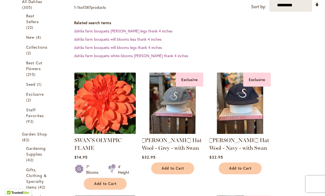
click at [106, 108] on img at bounding box center [105, 103] width 64 height 64
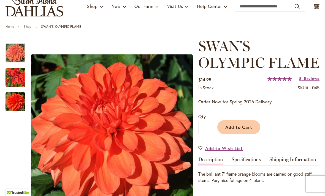
scroll to position [60, 0]
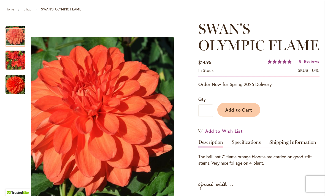
click at [18, 60] on img "Swan's Olympic Flame" at bounding box center [16, 60] width 20 height 26
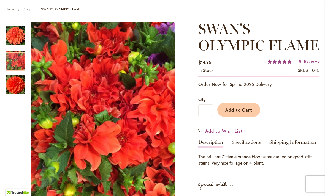
click at [19, 89] on img "Swan's Olympic Flame" at bounding box center [16, 85] width 20 height 20
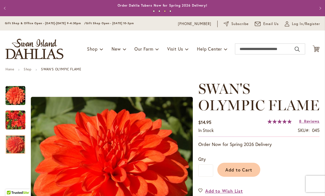
scroll to position [0, 0]
click at [248, 48] on input "Search" at bounding box center [270, 48] width 70 height 11
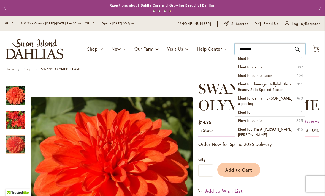
type input "*********"
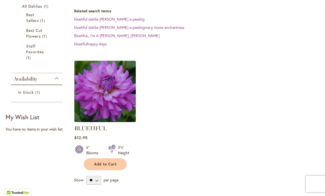
scroll to position [124, 0]
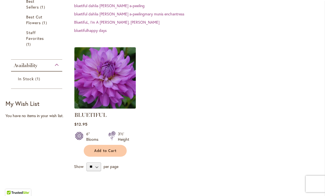
click at [106, 83] on img at bounding box center [105, 78] width 64 height 64
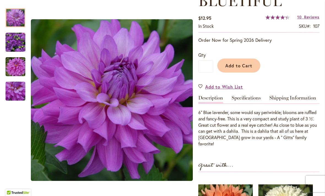
scroll to position [87, 0]
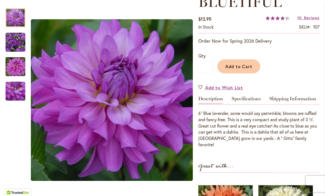
click at [15, 45] on img "Bluetiful" at bounding box center [16, 42] width 20 height 20
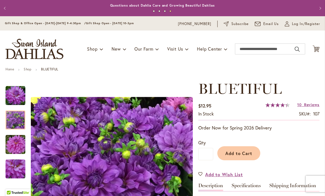
scroll to position [0, 0]
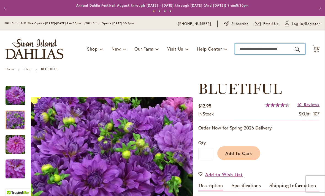
click at [246, 49] on input "Search" at bounding box center [270, 48] width 70 height 11
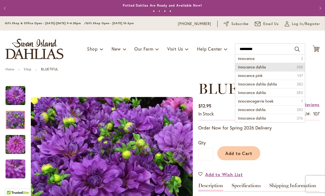
click at [265, 66] on span "Innocence dahlia" at bounding box center [252, 66] width 28 height 5
type input "**********"
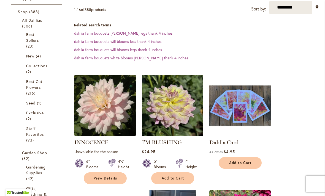
scroll to position [105, 0]
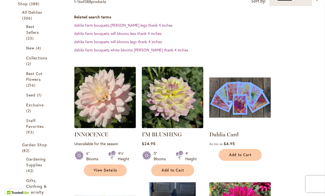
click at [104, 104] on img at bounding box center [105, 97] width 64 height 64
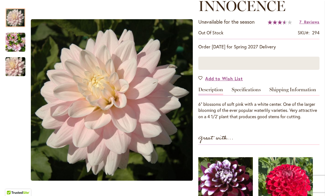
scroll to position [82, 0]
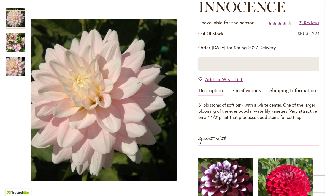
click at [16, 45] on img "INNOCENCE" at bounding box center [16, 42] width 20 height 20
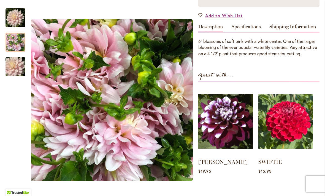
scroll to position [146, 0]
click at [22, 16] on img "INNOCENCE" at bounding box center [16, 18] width 20 height 20
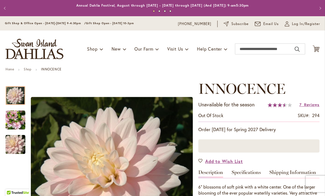
scroll to position [0, 0]
click at [249, 50] on input "Search" at bounding box center [270, 48] width 70 height 11
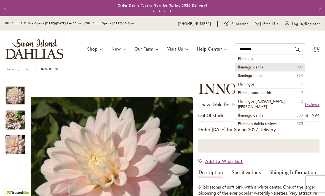
click at [258, 67] on span "flamingo dahlia" at bounding box center [250, 66] width 25 height 5
type input "**********"
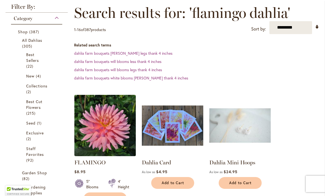
scroll to position [76, 0]
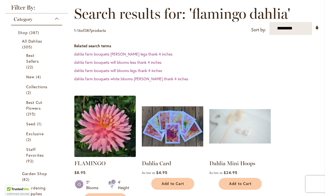
click at [109, 127] on img at bounding box center [105, 126] width 64 height 64
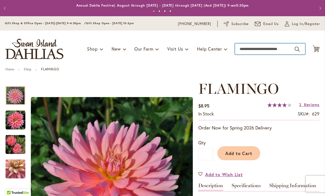
click at [250, 52] on input "Search" at bounding box center [270, 48] width 70 height 11
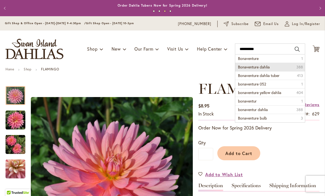
click at [264, 67] on span "Bonaventure dahlia" at bounding box center [254, 66] width 32 height 5
type input "**********"
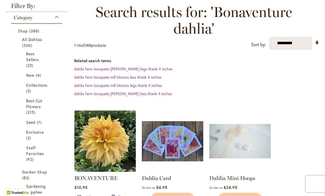
scroll to position [77, 0]
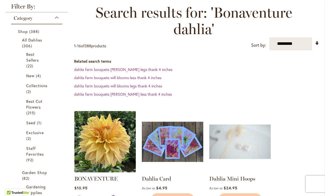
click at [108, 146] on img at bounding box center [105, 142] width 64 height 64
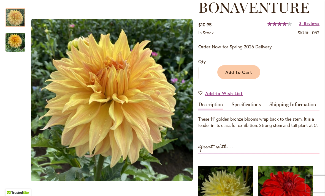
scroll to position [81, 0]
